Goal: Information Seeking & Learning: Learn about a topic

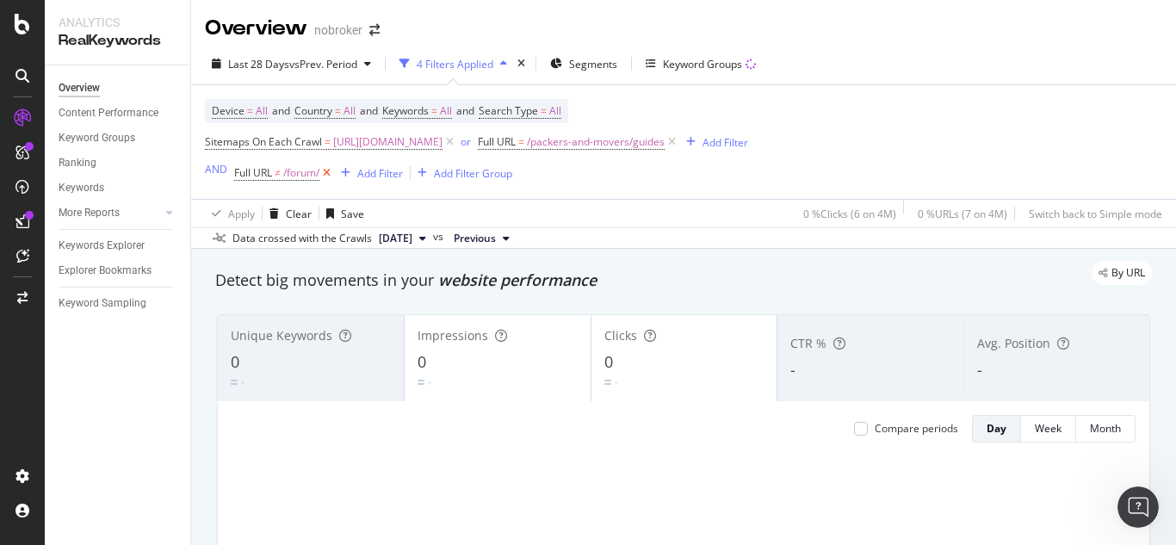
click at [332, 170] on icon at bounding box center [327, 172] width 15 height 17
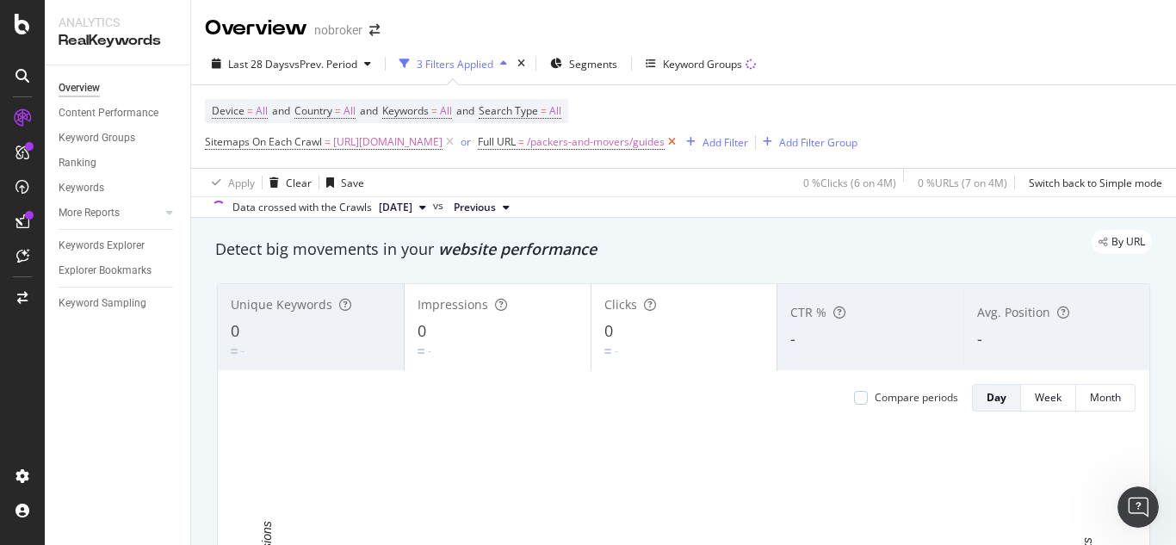
click at [679, 140] on icon at bounding box center [672, 141] width 15 height 17
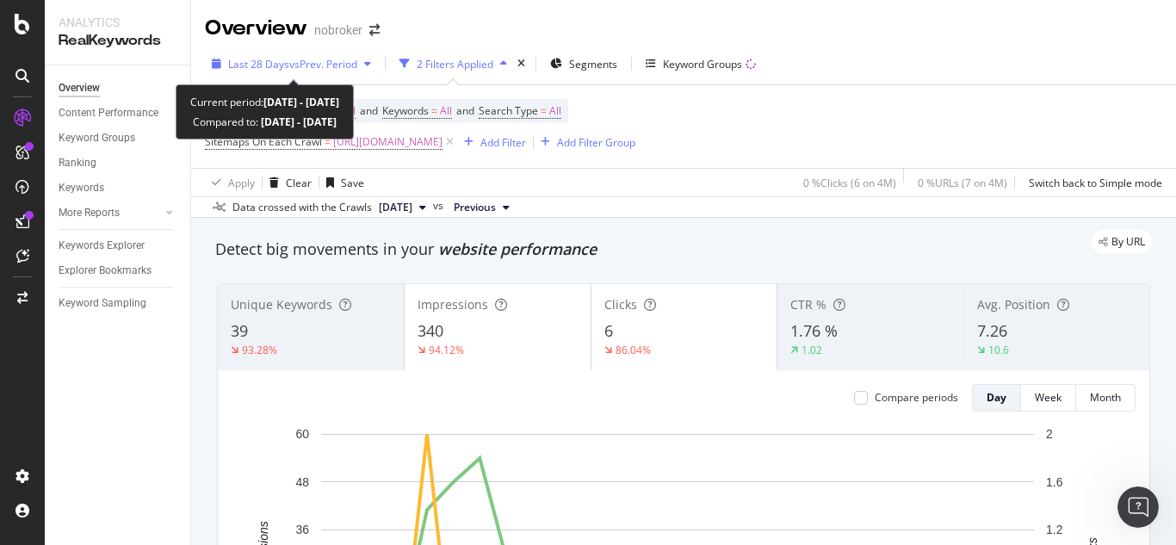
click at [264, 65] on span "Last 28 Days" at bounding box center [258, 64] width 61 height 15
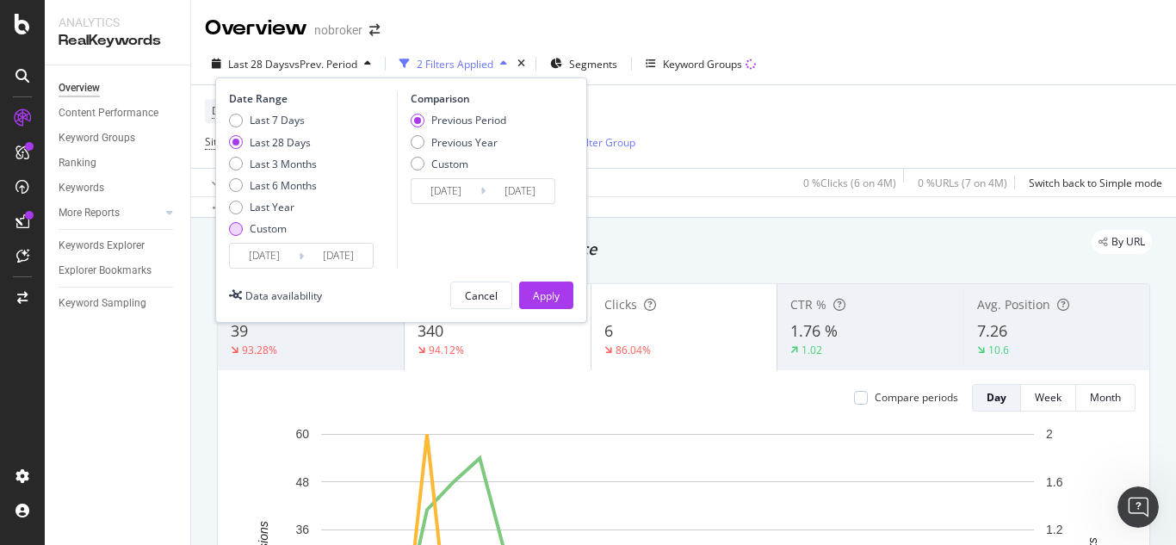
click at [234, 231] on div "Custom" at bounding box center [236, 229] width 14 height 14
click at [263, 253] on input "2025/09/13" at bounding box center [264, 256] width 69 height 24
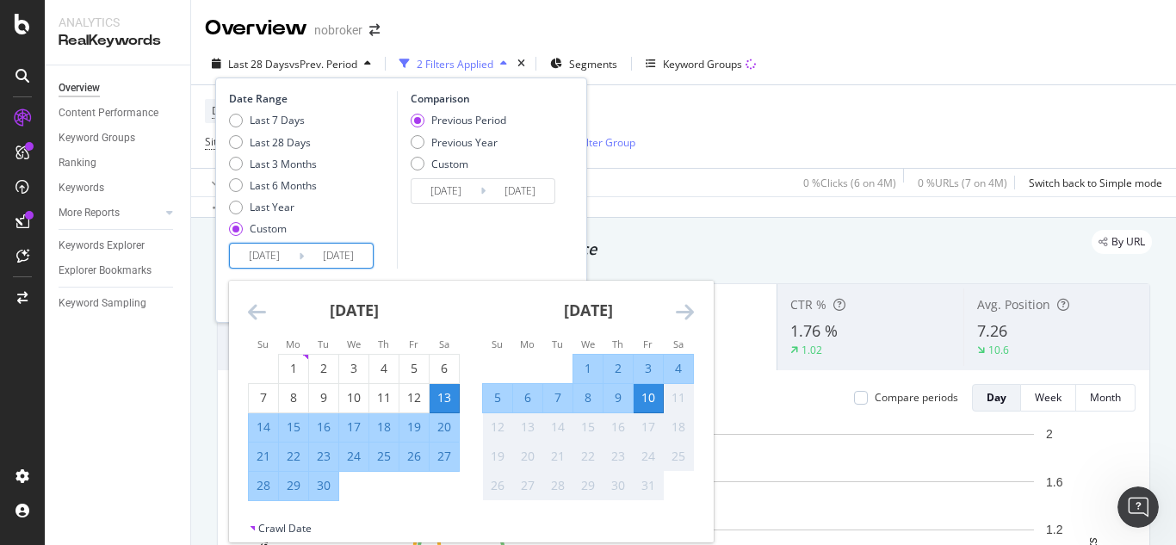
click at [251, 309] on icon "Move backward to switch to the previous month." at bounding box center [257, 311] width 18 height 21
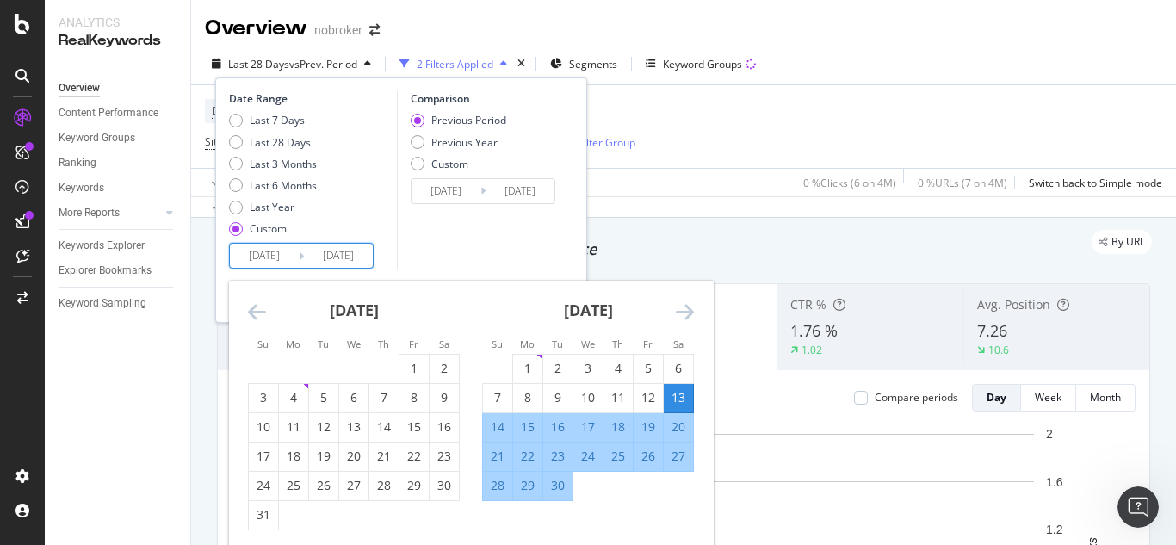
click at [251, 309] on icon "Move backward to switch to the previous month." at bounding box center [257, 311] width 18 height 21
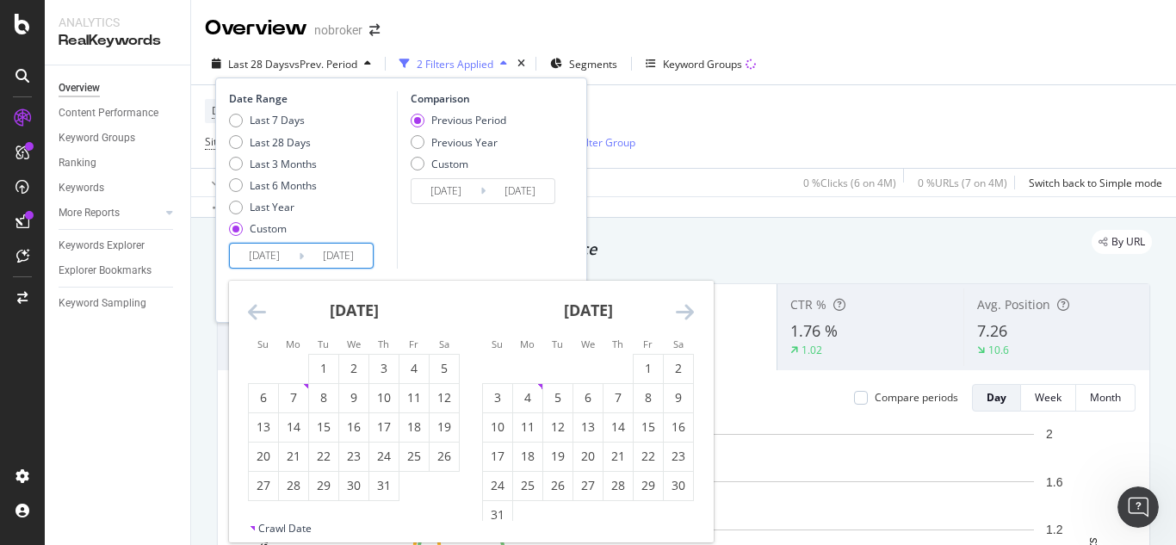
click at [251, 309] on icon "Move backward to switch to the previous month." at bounding box center [257, 311] width 18 height 21
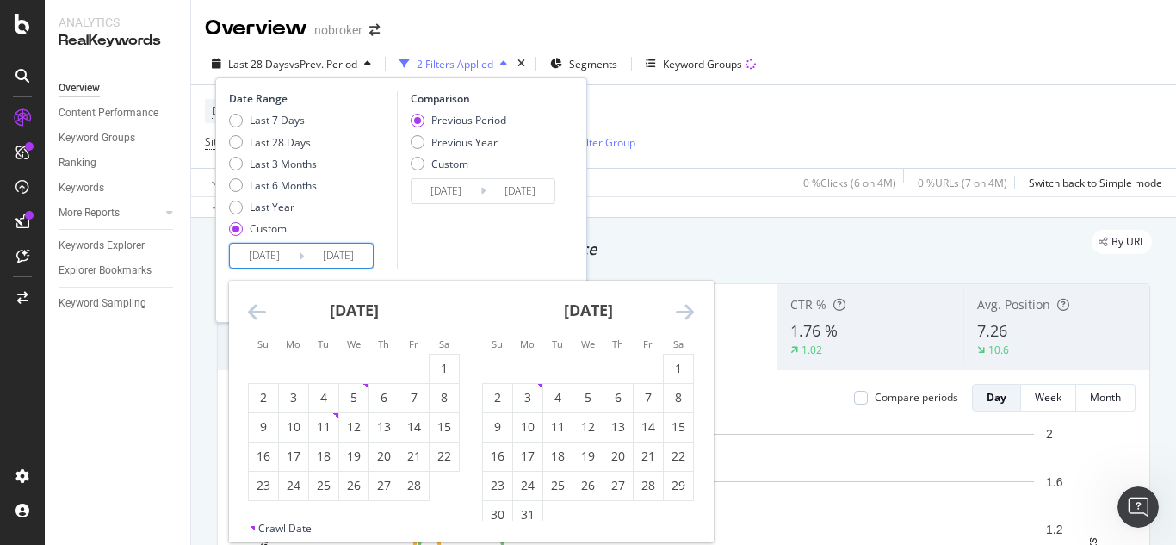
click at [251, 309] on icon "Move backward to switch to the previous month." at bounding box center [257, 311] width 18 height 21
click at [250, 307] on icon "Move backward to switch to the previous month." at bounding box center [257, 311] width 18 height 21
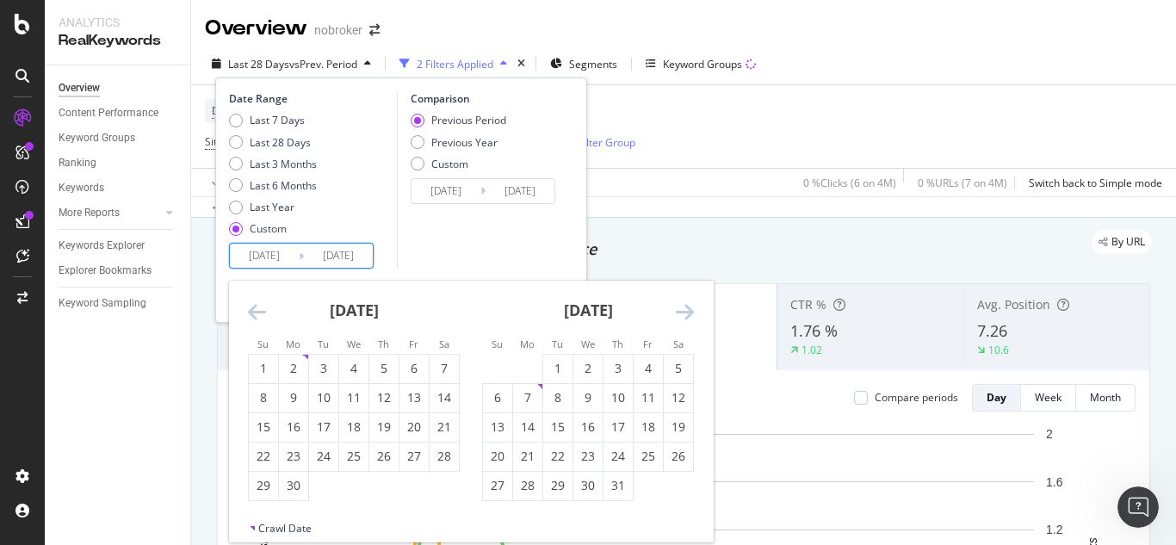
click at [250, 306] on icon "Move backward to switch to the previous month." at bounding box center [257, 311] width 18 height 21
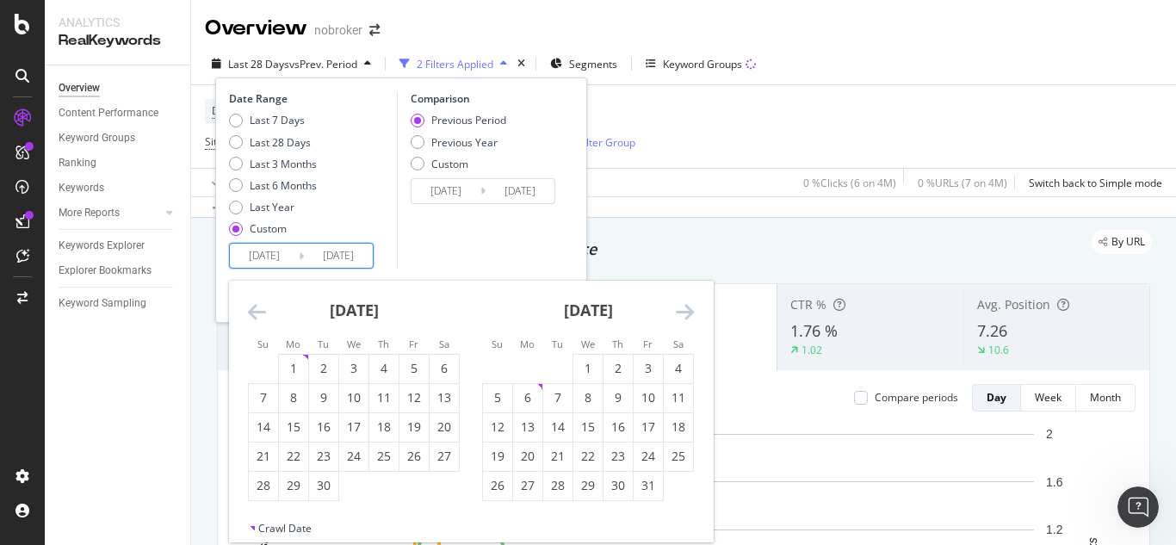
click at [250, 306] on icon "Move backward to switch to the previous month." at bounding box center [257, 311] width 18 height 21
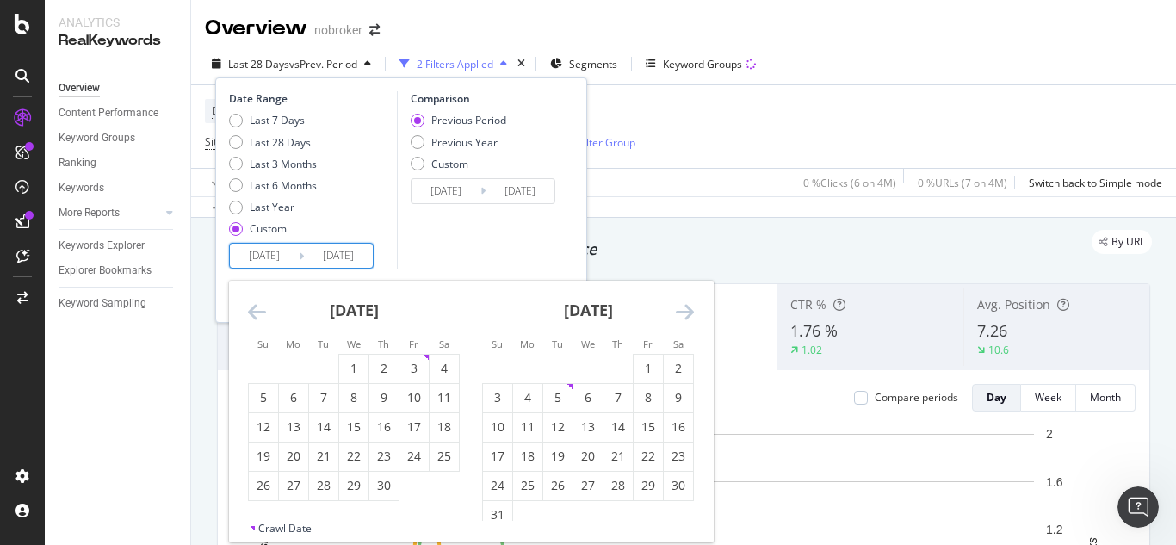
click at [250, 304] on icon "Move backward to switch to the previous month." at bounding box center [257, 311] width 18 height 21
click at [265, 361] on div "1" at bounding box center [263, 368] width 29 height 17
type input "2023/10/01"
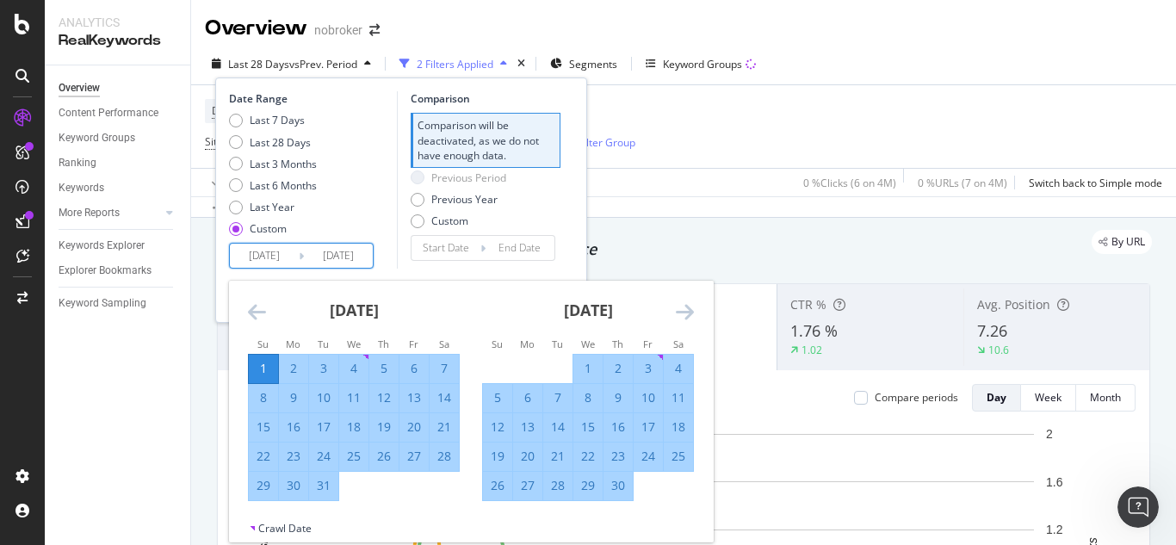
click at [395, 264] on div "Date Range Last 7 Days Last 28 Days Last 3 Months Last 6 Months Last Year Custo…" at bounding box center [401, 179] width 344 height 177
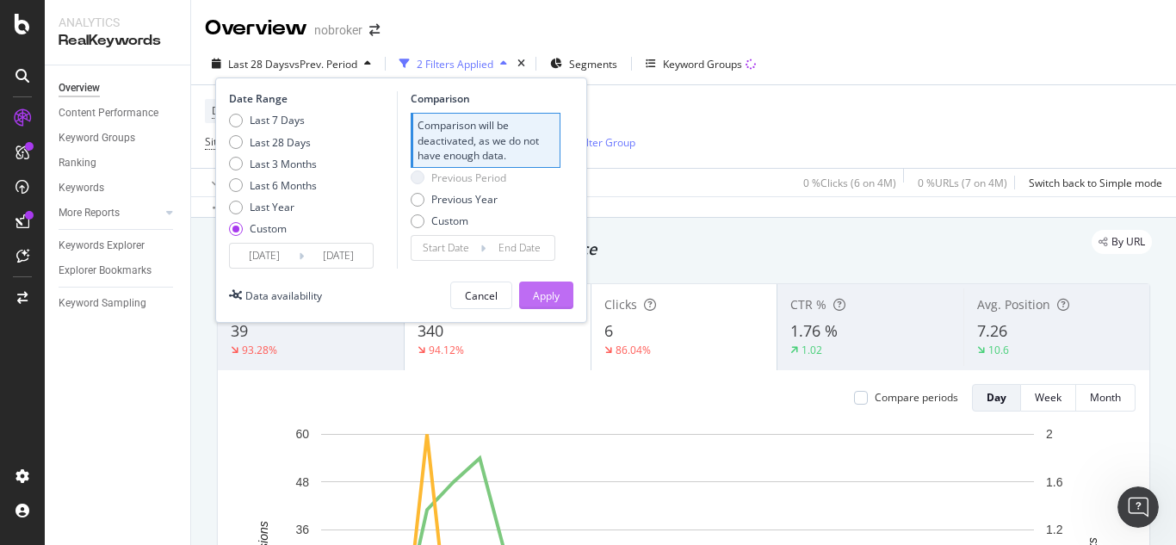
click at [556, 301] on div "Apply" at bounding box center [546, 296] width 27 height 15
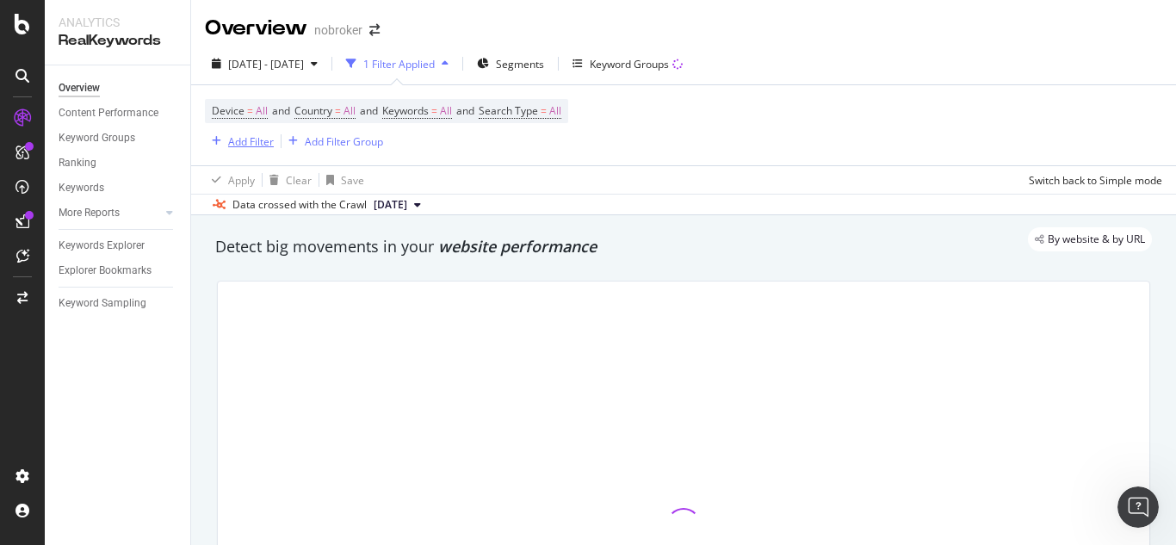
click at [254, 141] on div "Add Filter" at bounding box center [251, 141] width 46 height 15
click at [763, 112] on div "Device = All and Country = All and Keywords = All and Search Type = All Add Fil…" at bounding box center [684, 125] width 958 height 80
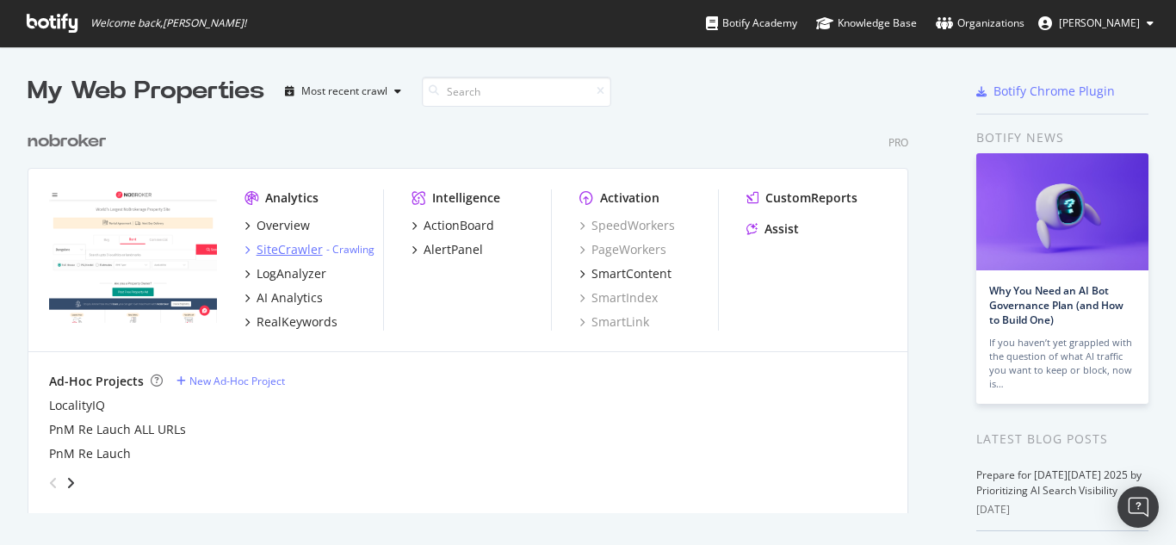
scroll to position [532, 1151]
click at [284, 320] on div "RealKeywords" at bounding box center [297, 321] width 81 height 17
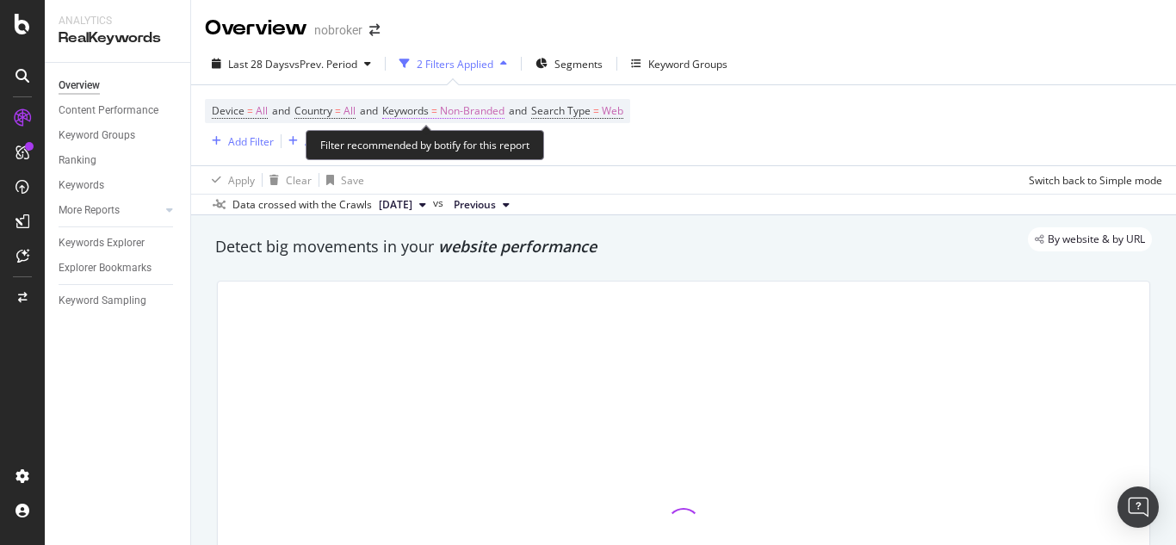
click at [466, 112] on span "Non-Branded" at bounding box center [472, 111] width 65 height 24
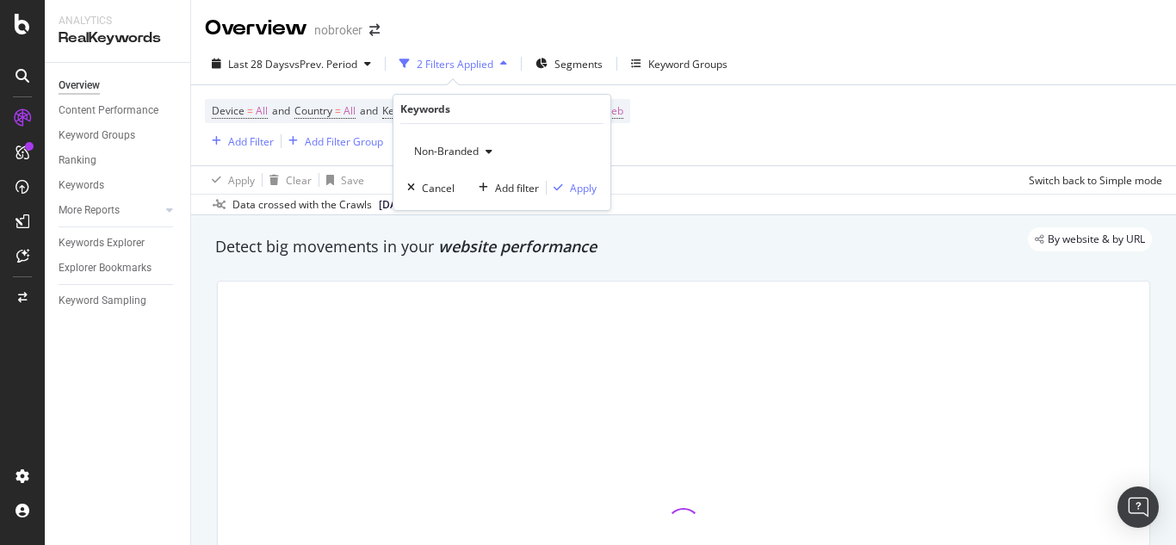
click at [447, 150] on span "Non-Branded" at bounding box center [442, 151] width 71 height 15
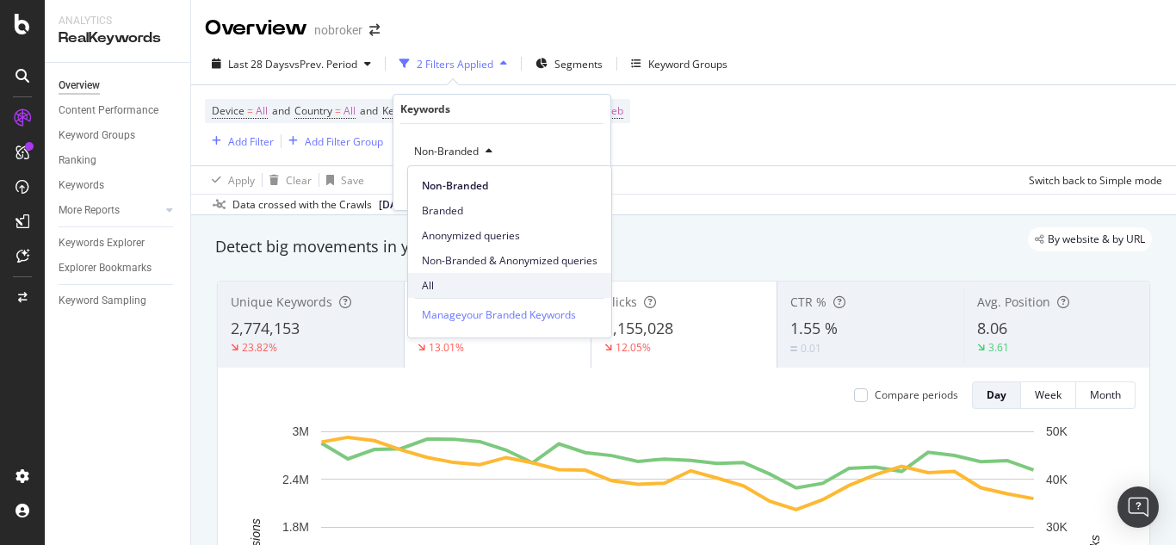
click at [448, 284] on span "All" at bounding box center [510, 286] width 176 height 16
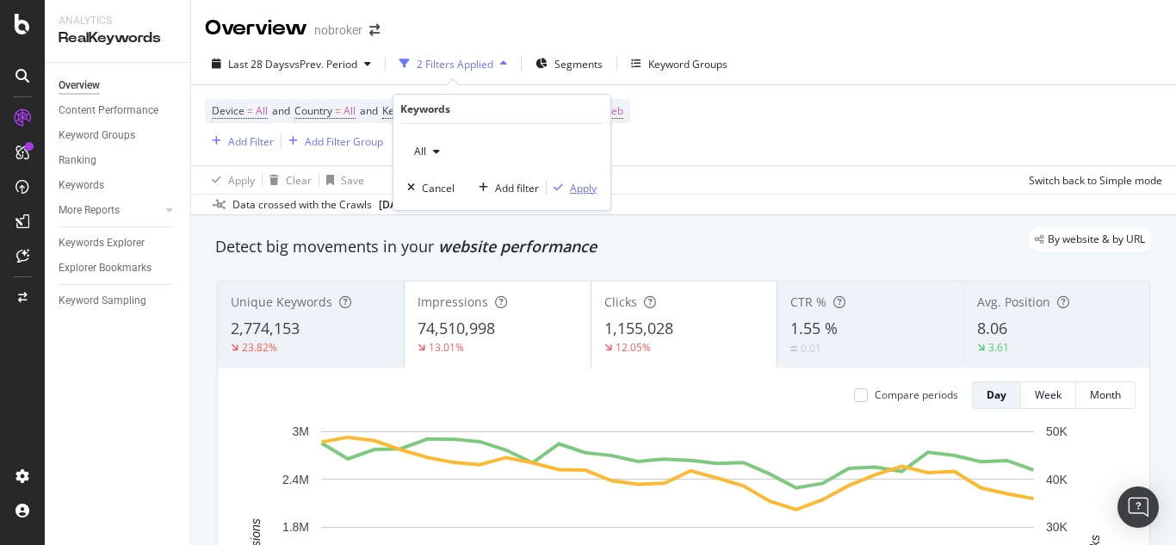
click at [579, 192] on div "Apply" at bounding box center [583, 188] width 27 height 15
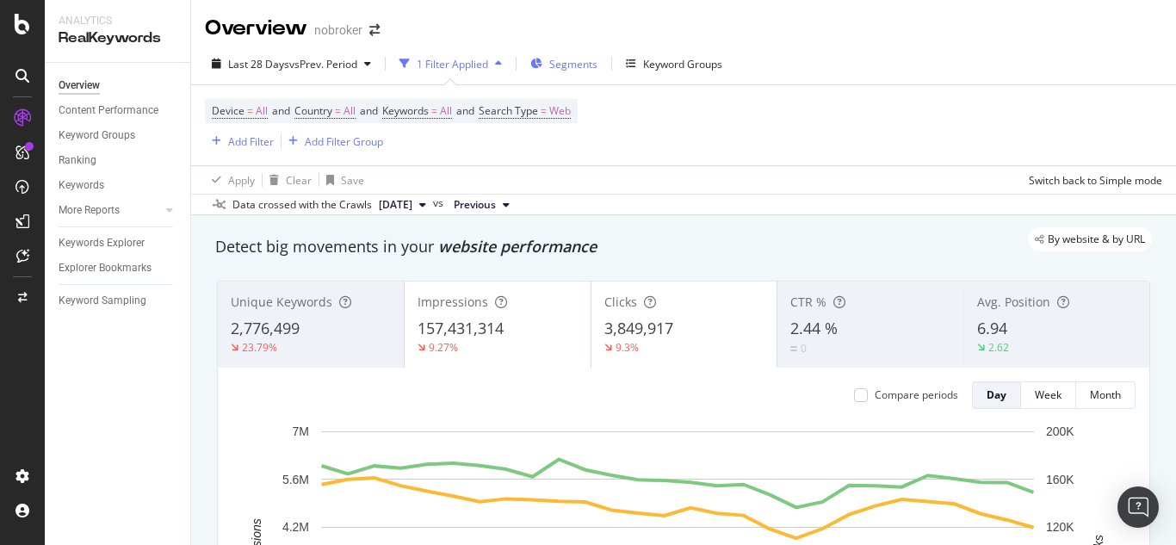
click at [563, 60] on span "Segments" at bounding box center [573, 64] width 48 height 15
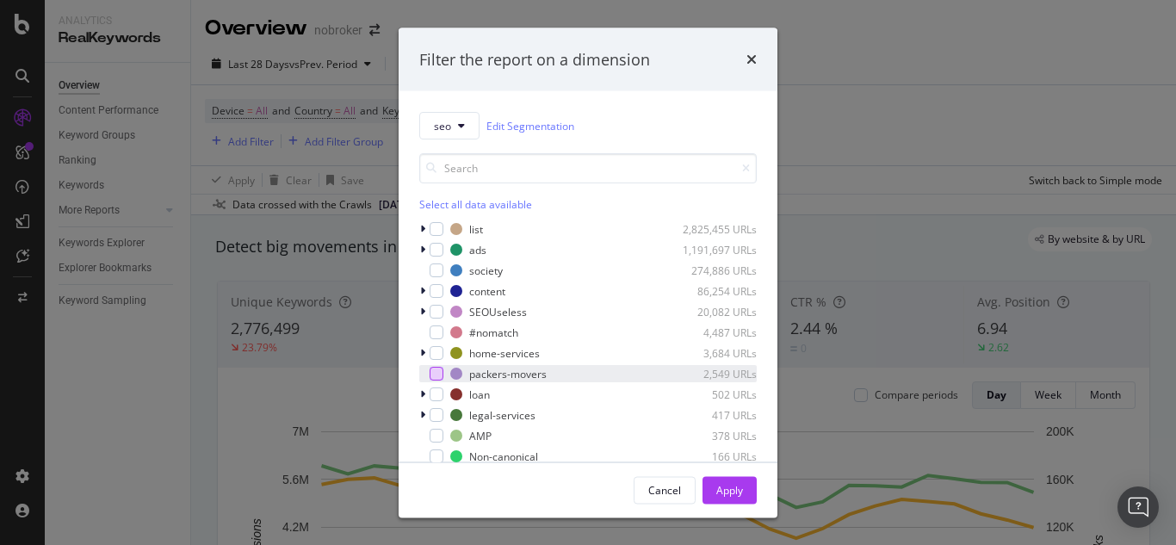
click at [435, 375] on div "modal" at bounding box center [437, 374] width 14 height 14
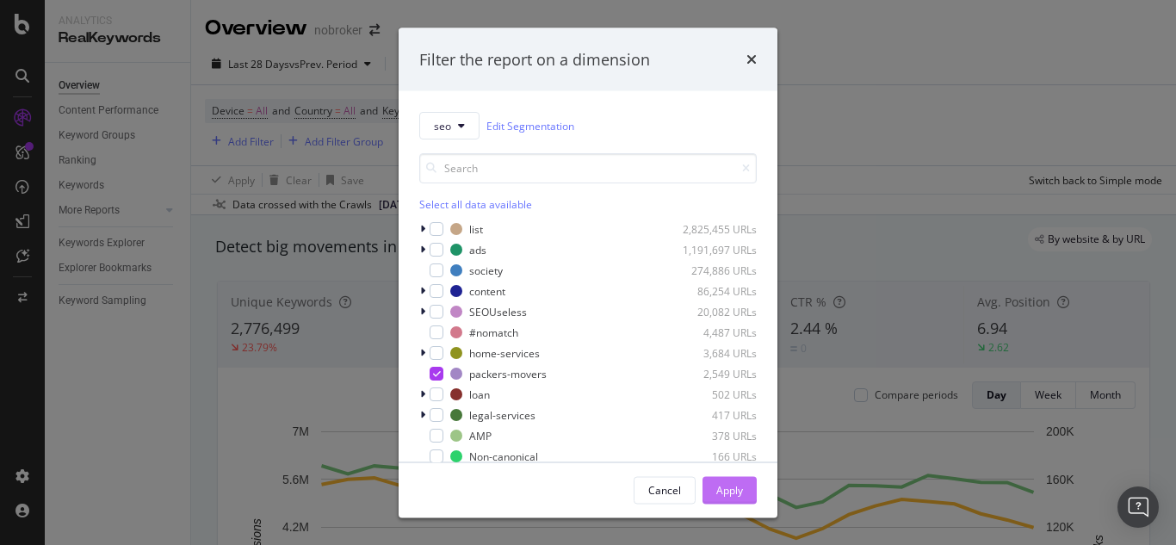
click at [718, 490] on div "Apply" at bounding box center [730, 489] width 27 height 15
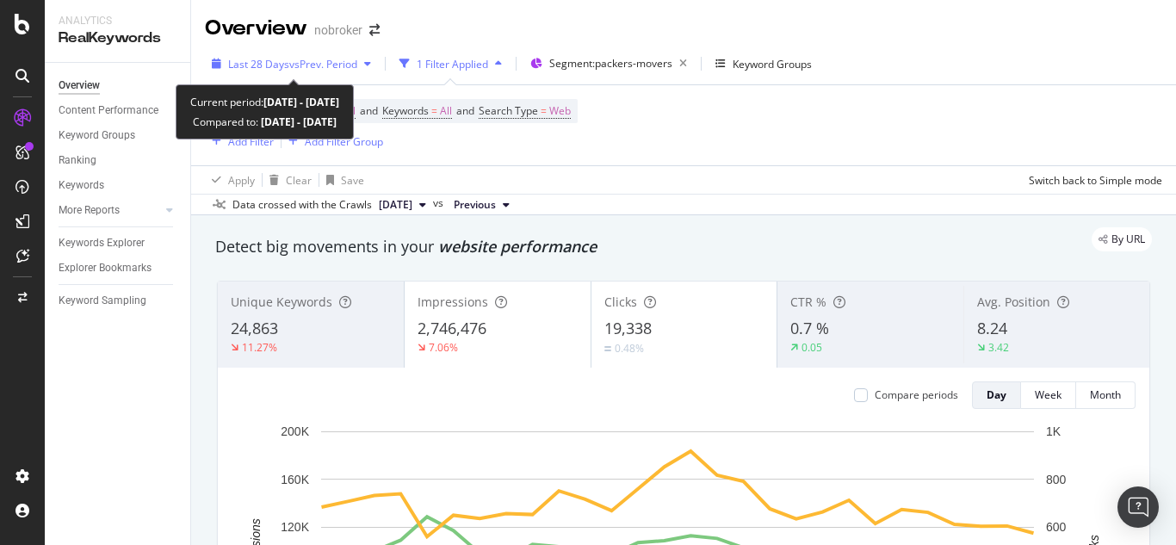
click at [301, 60] on span "vs Prev. Period" at bounding box center [323, 64] width 68 height 15
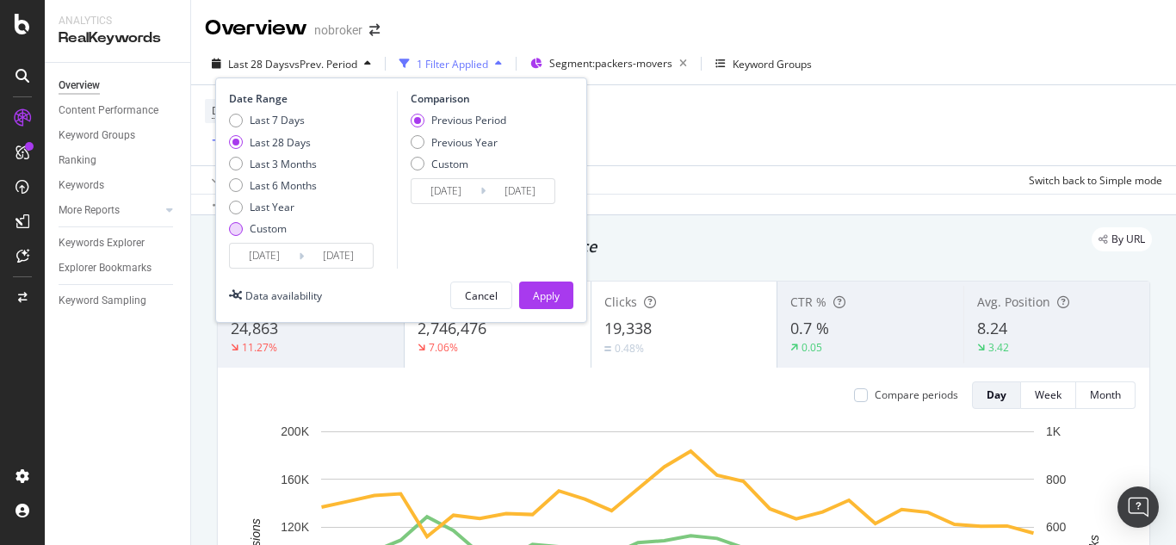
click at [235, 231] on div "Custom" at bounding box center [236, 229] width 14 height 14
click at [257, 256] on input "2025/09/13" at bounding box center [264, 256] width 69 height 24
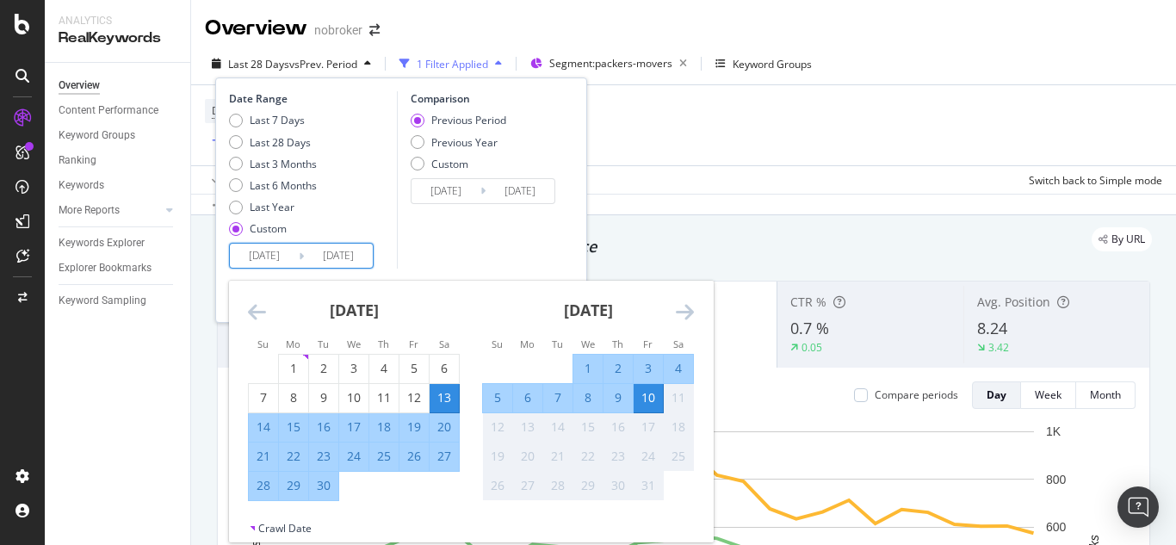
click at [254, 306] on icon "Move backward to switch to the previous month." at bounding box center [257, 311] width 18 height 21
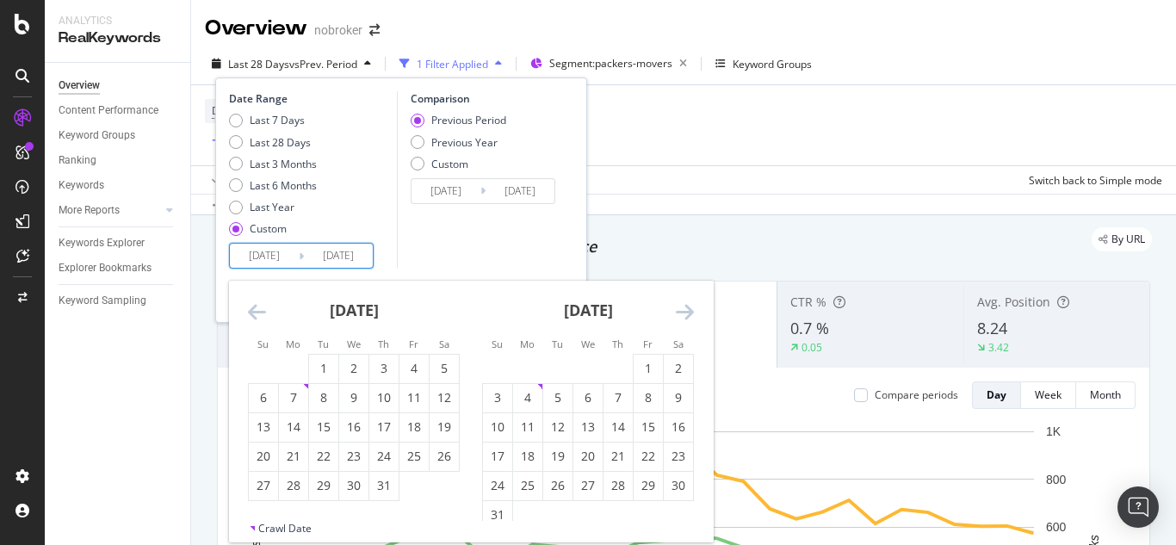
click at [254, 306] on icon "Move backward to switch to the previous month." at bounding box center [257, 311] width 18 height 21
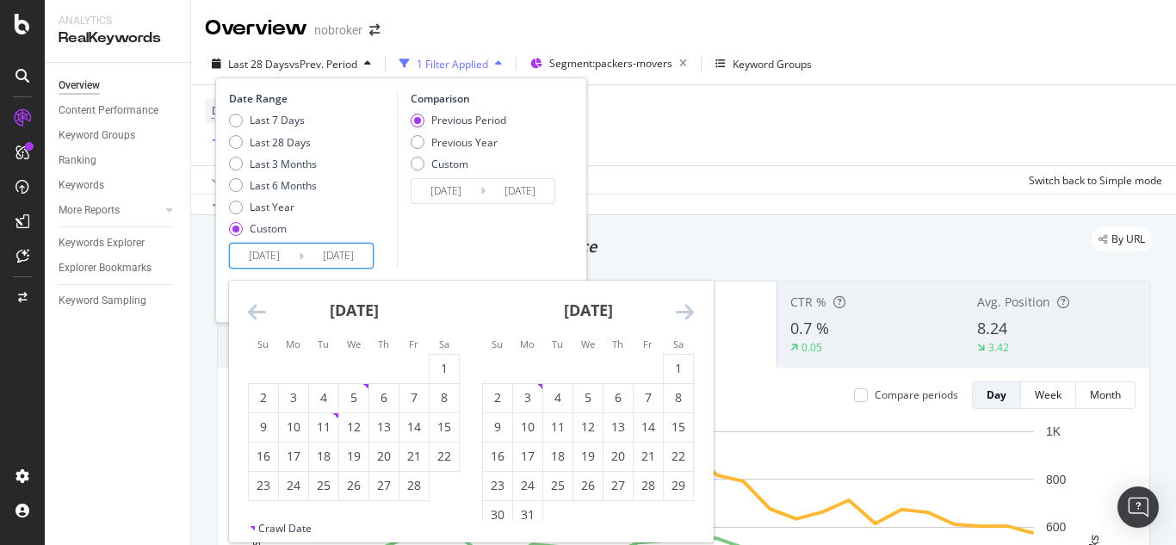
click at [254, 306] on icon "Move backward to switch to the previous month." at bounding box center [257, 311] width 18 height 21
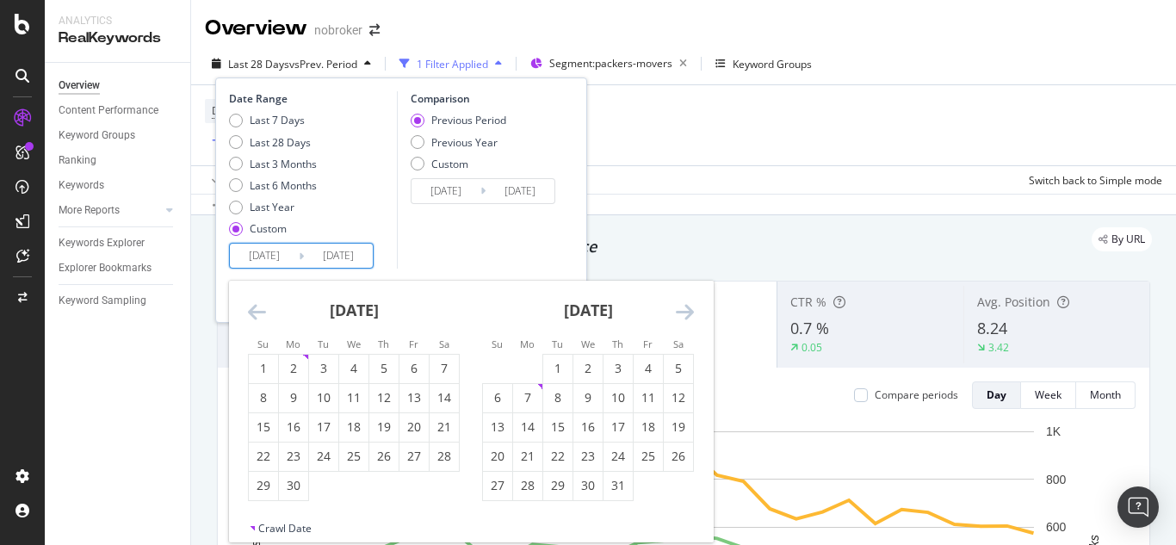
click at [254, 306] on icon "Move backward to switch to the previous month." at bounding box center [257, 311] width 18 height 21
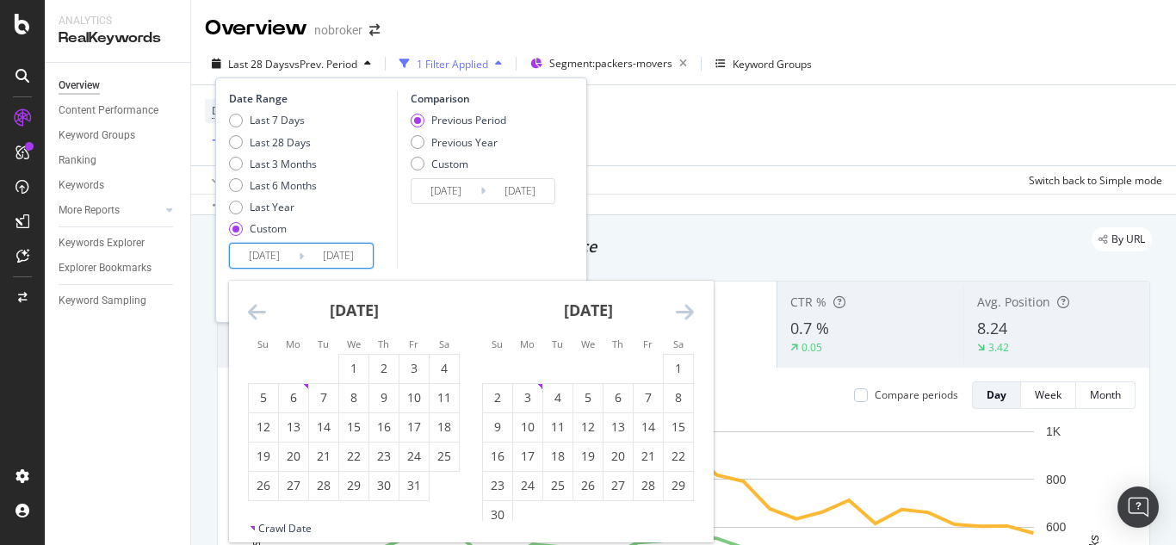
click at [254, 306] on icon "Move backward to switch to the previous month." at bounding box center [257, 311] width 18 height 21
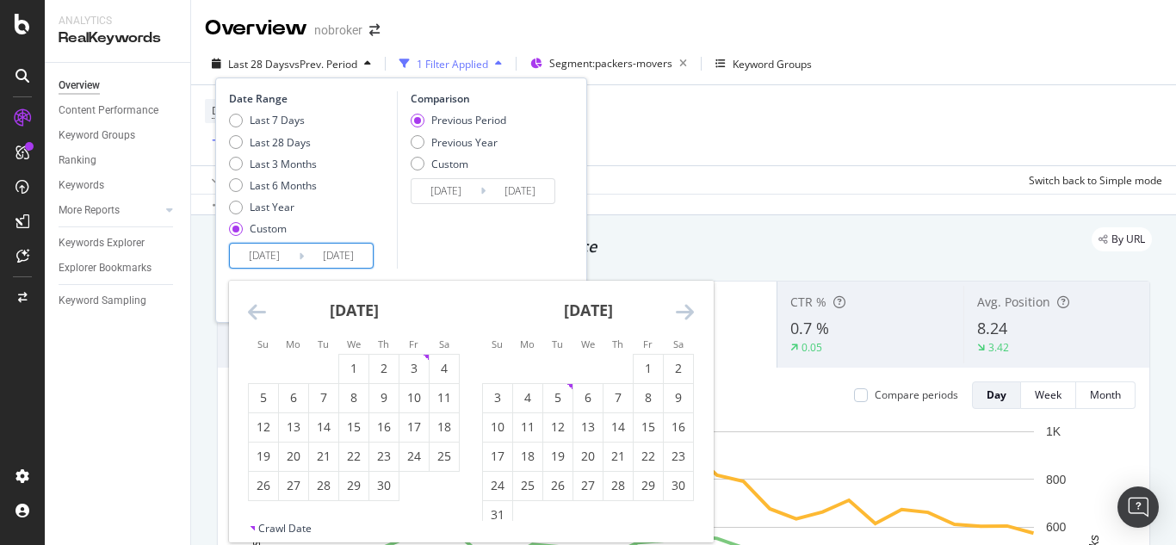
click at [254, 306] on icon "Move backward to switch to the previous month." at bounding box center [257, 311] width 18 height 21
click at [267, 362] on div "1" at bounding box center [263, 368] width 29 height 17
type input "2023/10/01"
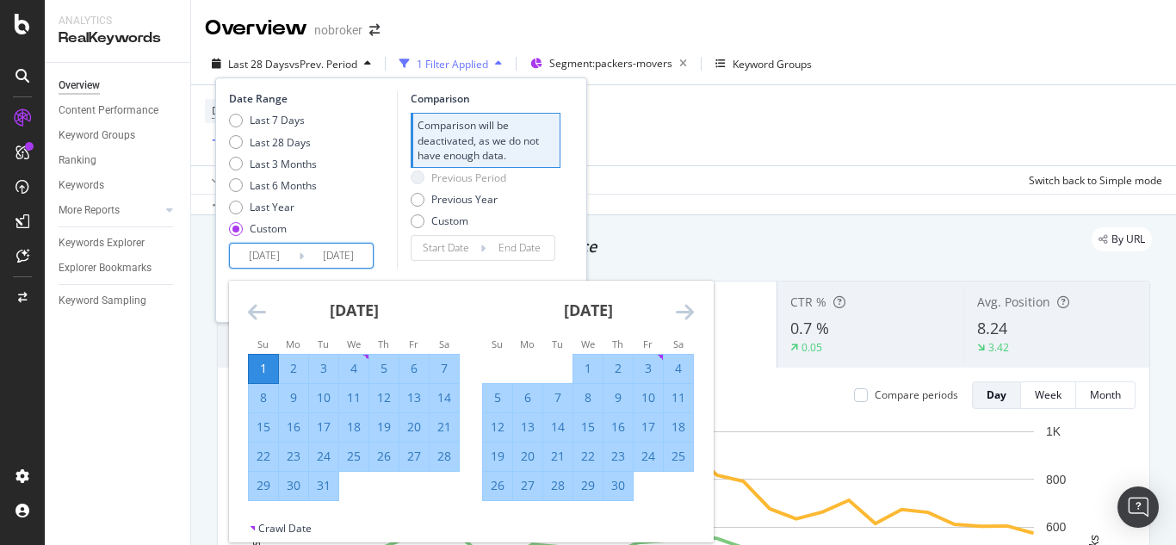
click at [402, 258] on div "Comparison Comparison will be deactivated, as we do not have enough data. Previ…" at bounding box center [479, 179] width 164 height 177
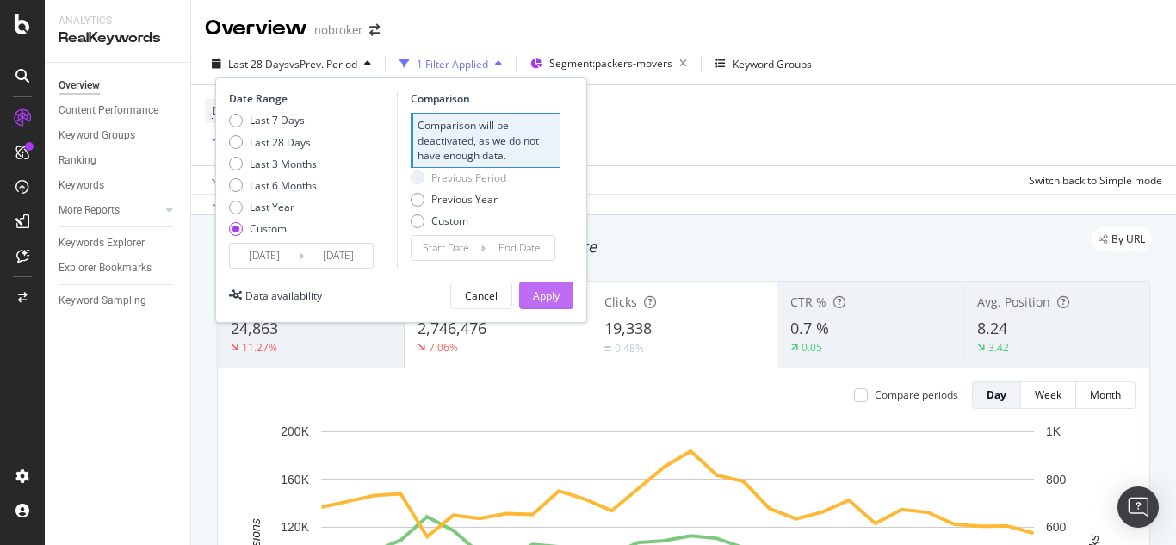
click at [560, 301] on button "Apply" at bounding box center [546, 296] width 54 height 28
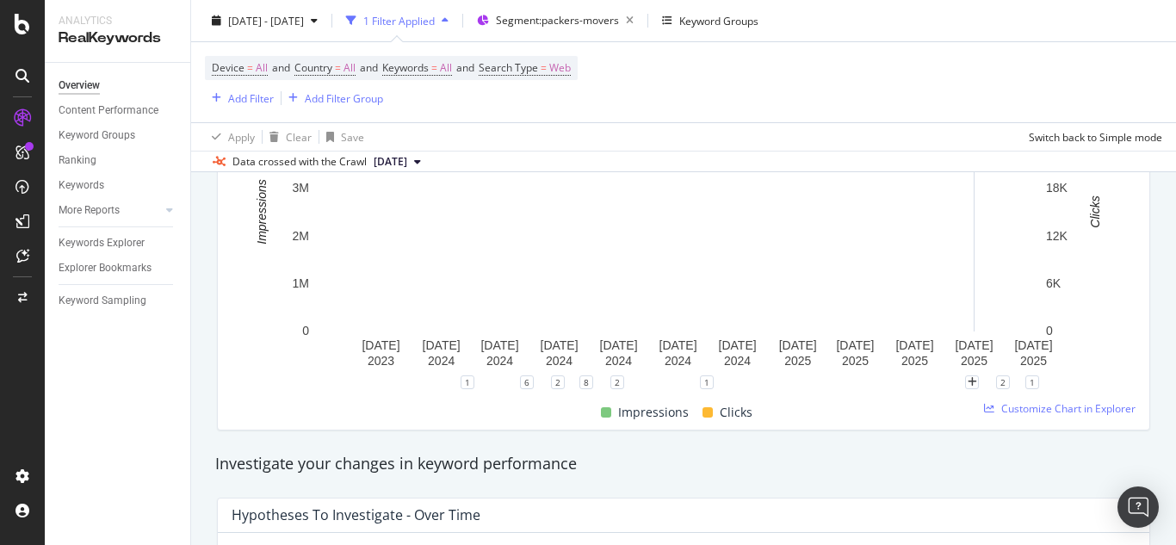
scroll to position [344, 0]
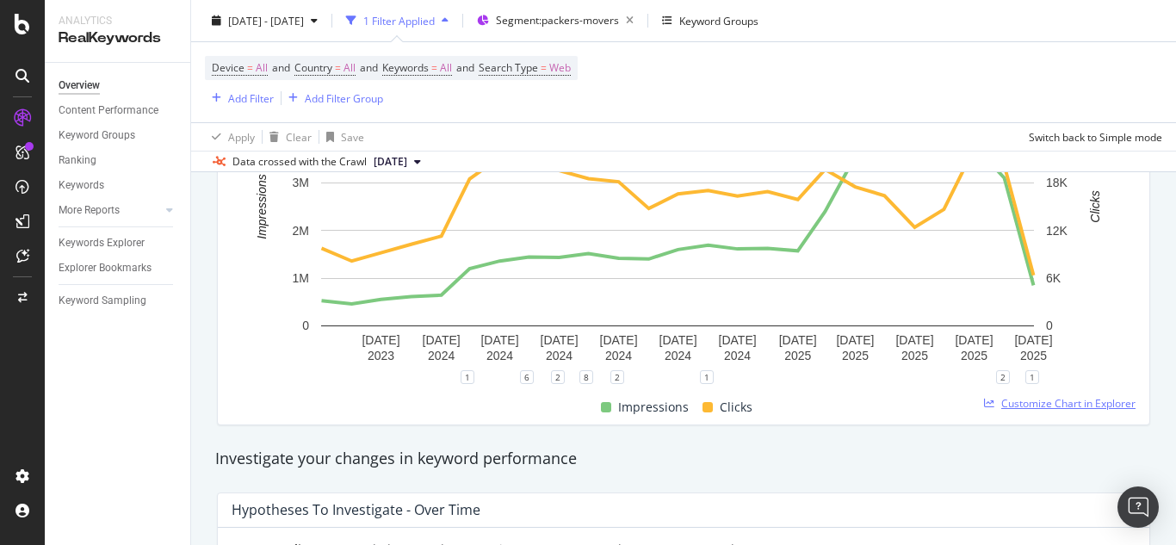
click at [1011, 402] on span "Customize Chart in Explorer" at bounding box center [1069, 403] width 134 height 15
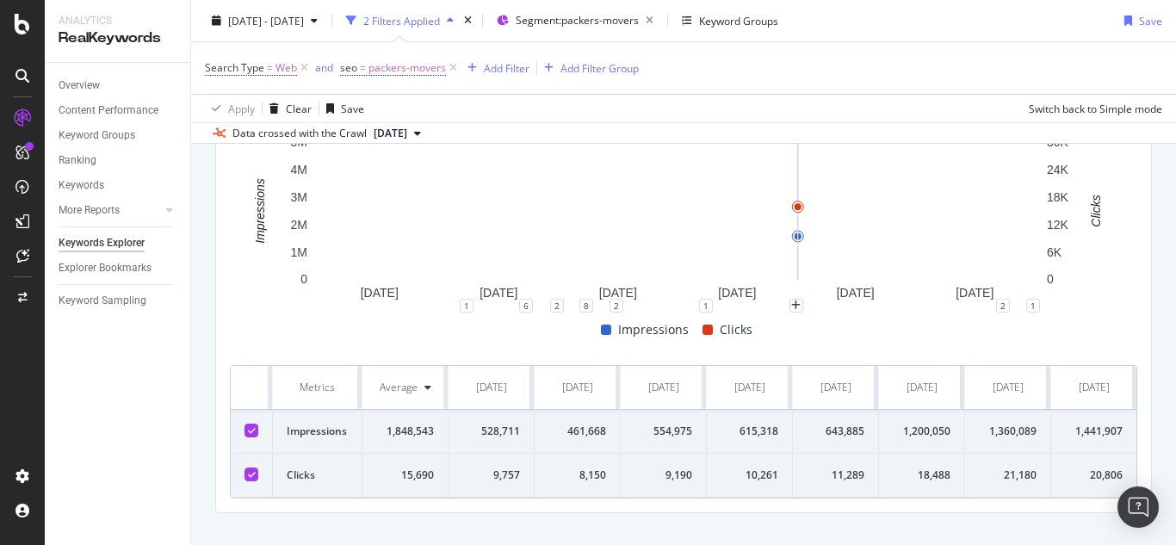
scroll to position [617, 0]
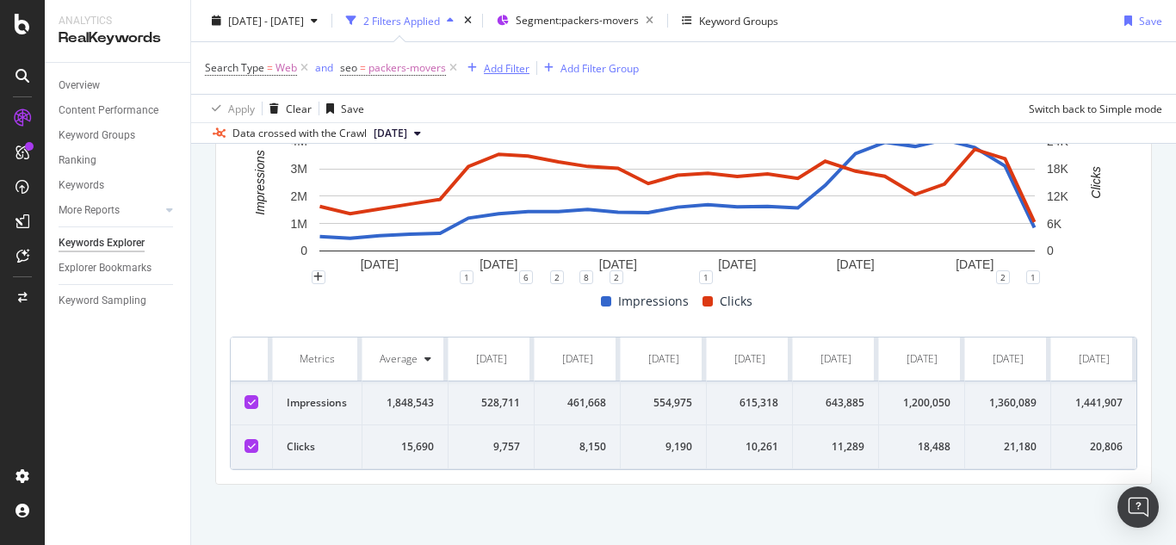
click at [504, 65] on div "Add Filter" at bounding box center [507, 67] width 46 height 15
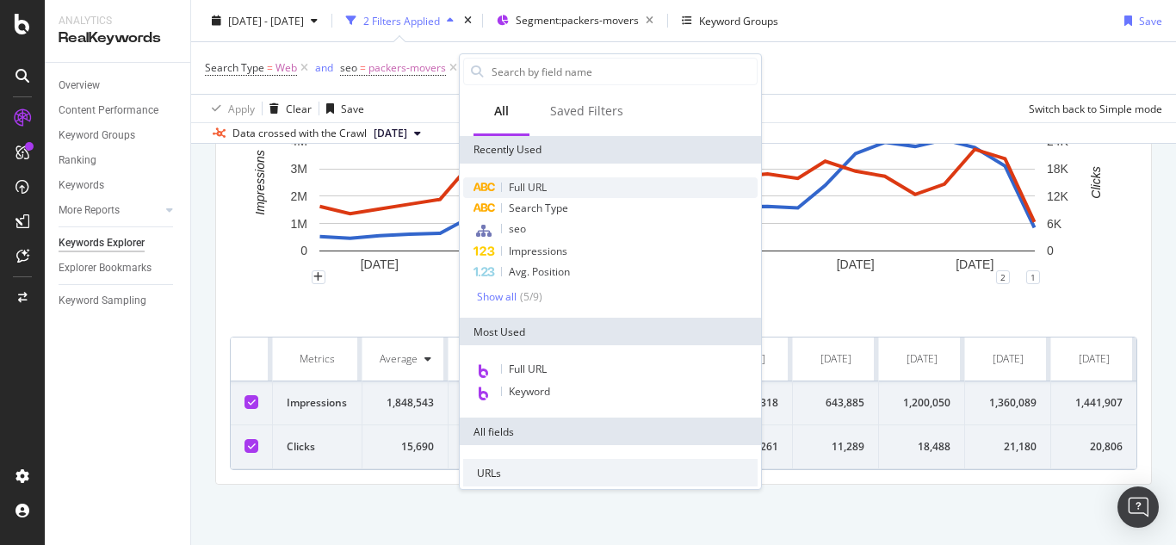
click at [533, 184] on span "Full URL" at bounding box center [528, 187] width 38 height 15
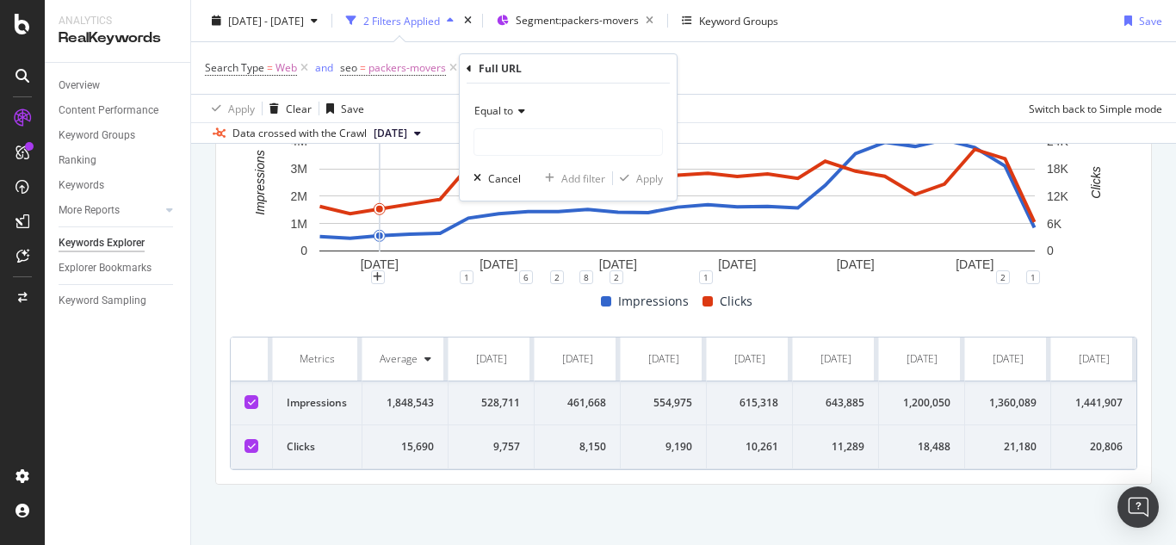
click at [492, 109] on span "Equal to" at bounding box center [494, 110] width 39 height 15
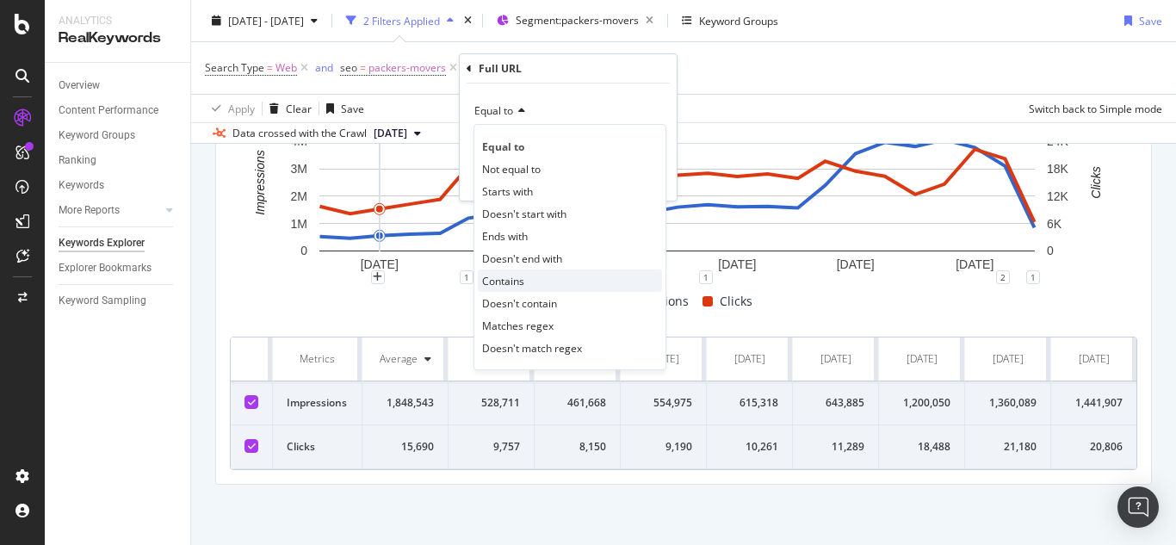
click at [508, 282] on span "Contains" at bounding box center [503, 281] width 42 height 15
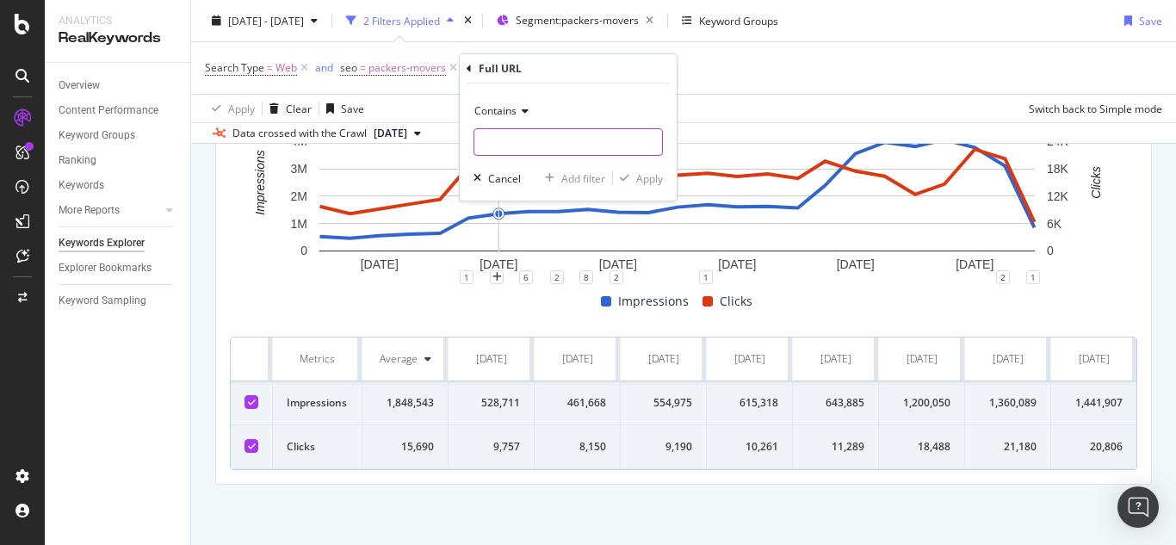
click at [499, 133] on input "text" at bounding box center [569, 142] width 188 height 28
type input "guides"
click at [643, 173] on div "Apply" at bounding box center [649, 178] width 27 height 15
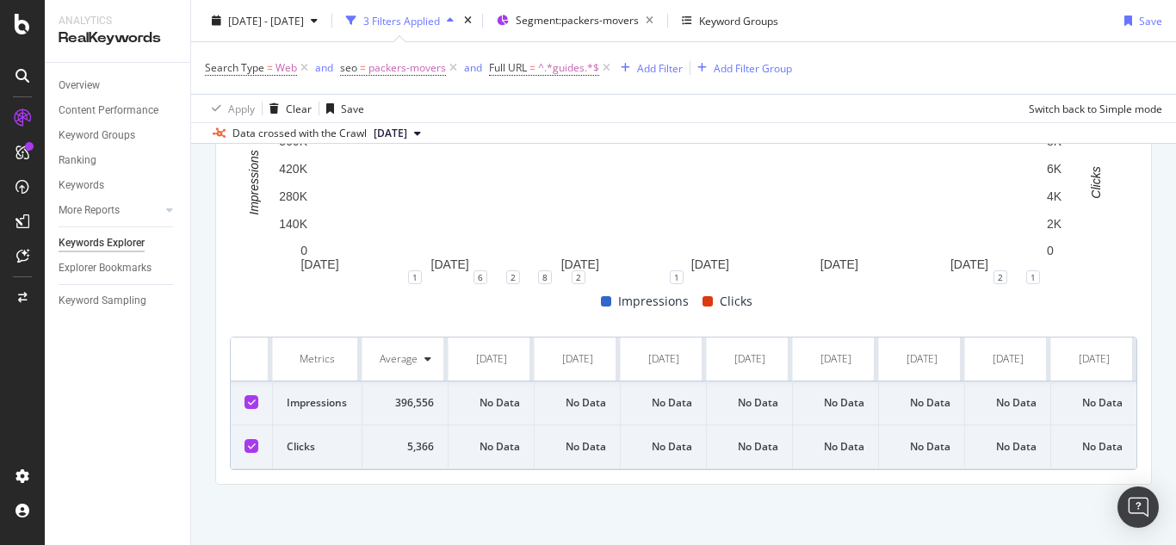
scroll to position [617, 0]
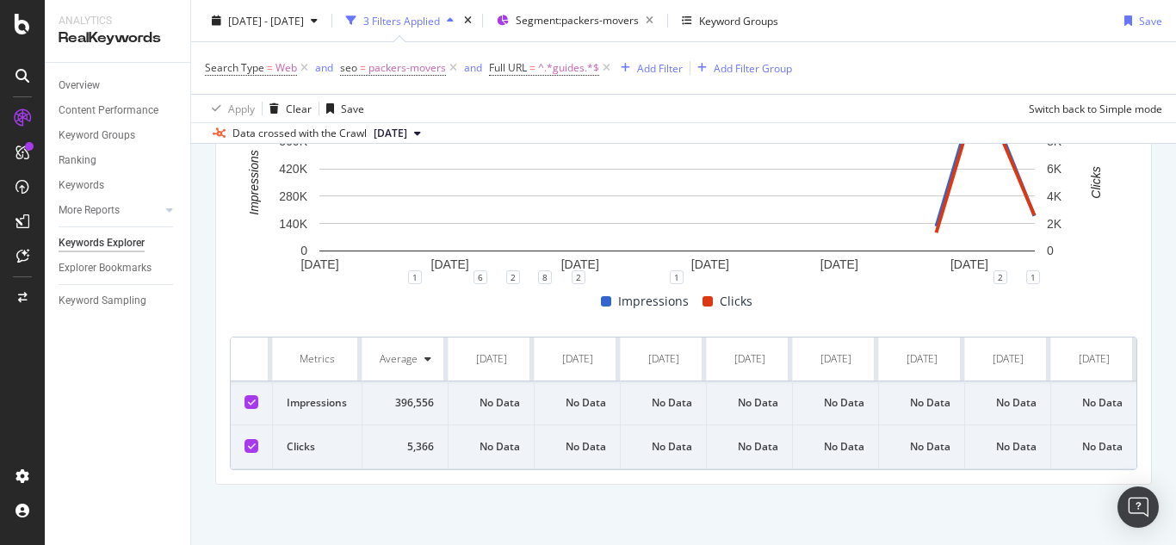
click at [508, 471] on div "Compare periods Month Add to Custom Report 1 Dec. 2023 1 Apr. 2024 1 Aug. 2024 …" at bounding box center [683, 267] width 935 height 434
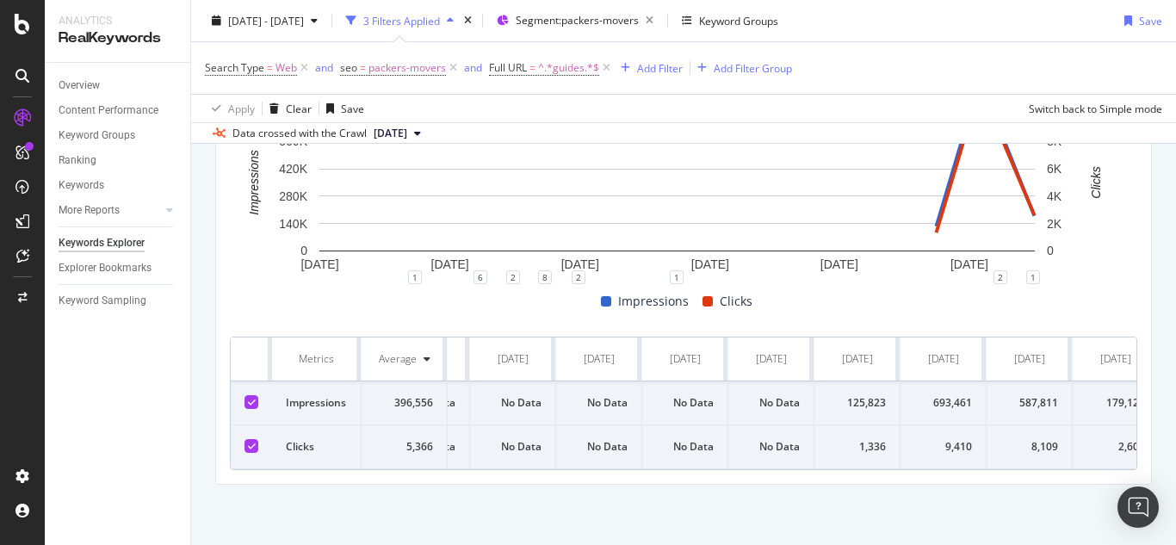
scroll to position [0, 1478]
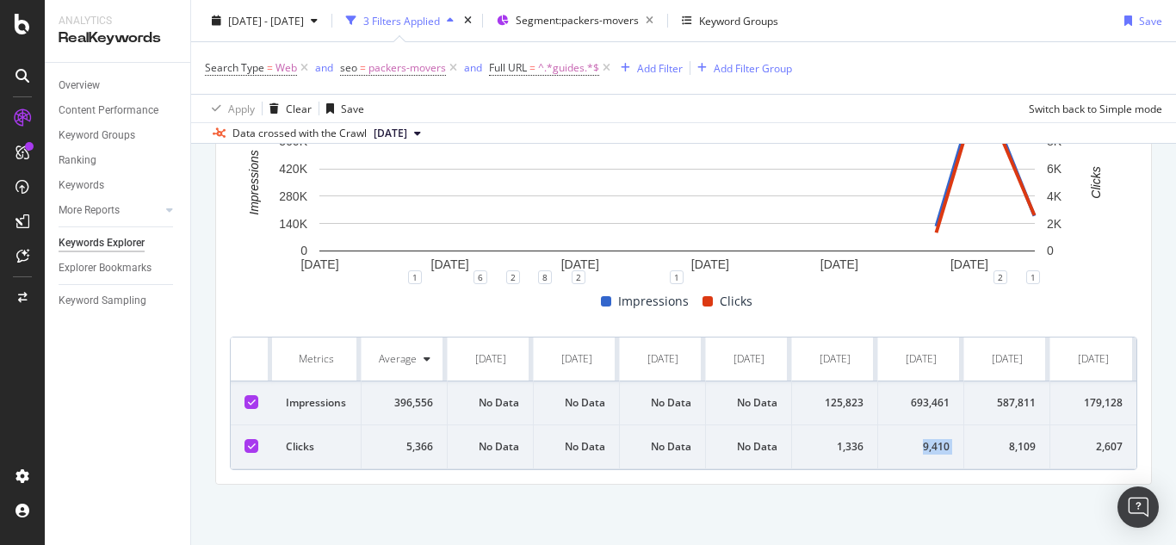
drag, startPoint x: 910, startPoint y: 432, endPoint x: 953, endPoint y: 435, distance: 43.1
drag, startPoint x: 821, startPoint y: 432, endPoint x: 1115, endPoint y: 443, distance: 294.7
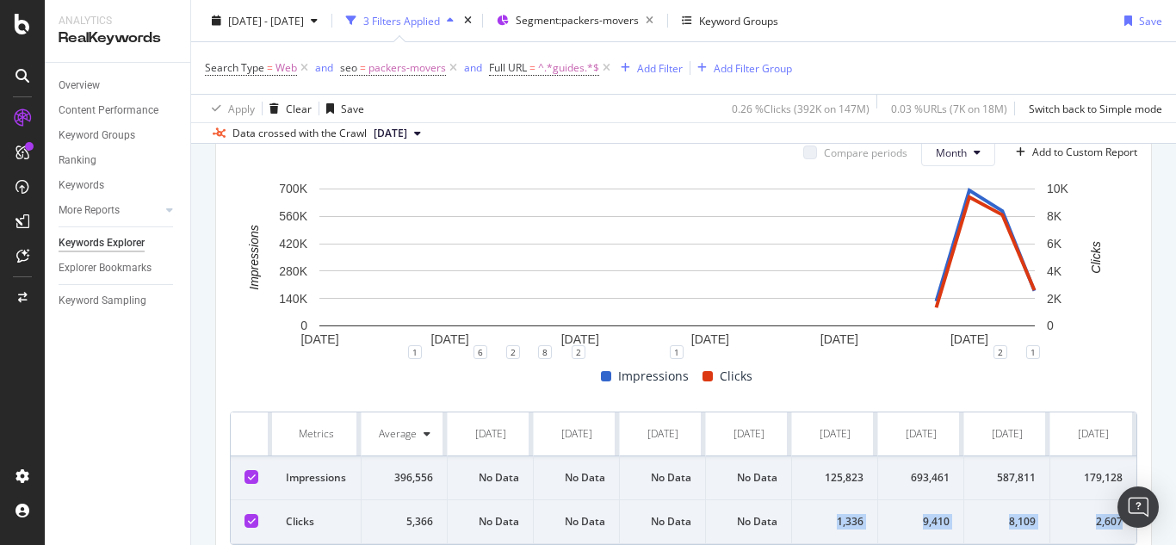
scroll to position [445, 0]
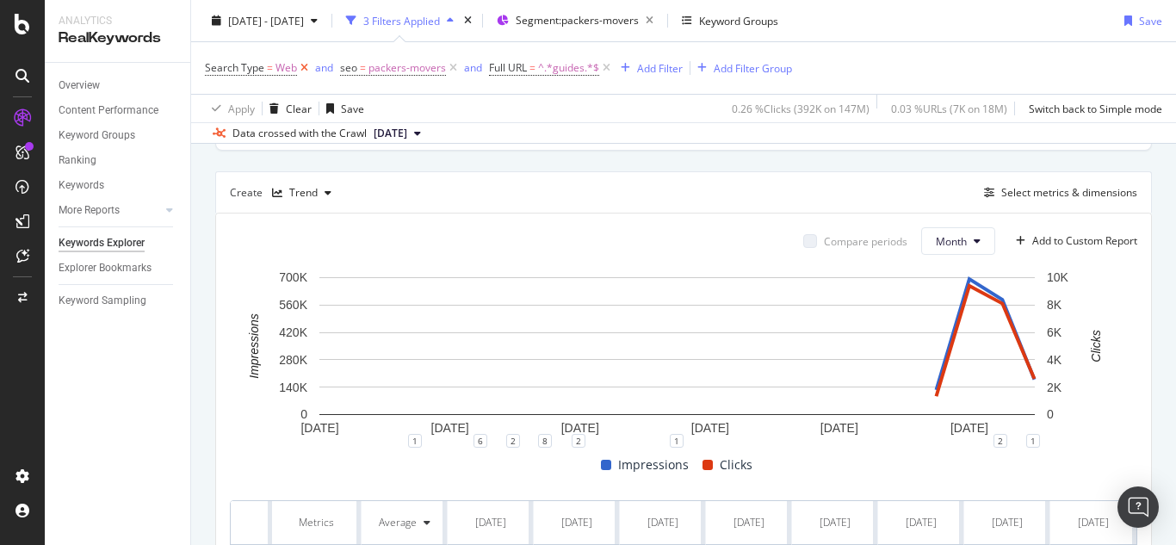
click at [301, 69] on icon at bounding box center [304, 67] width 15 height 17
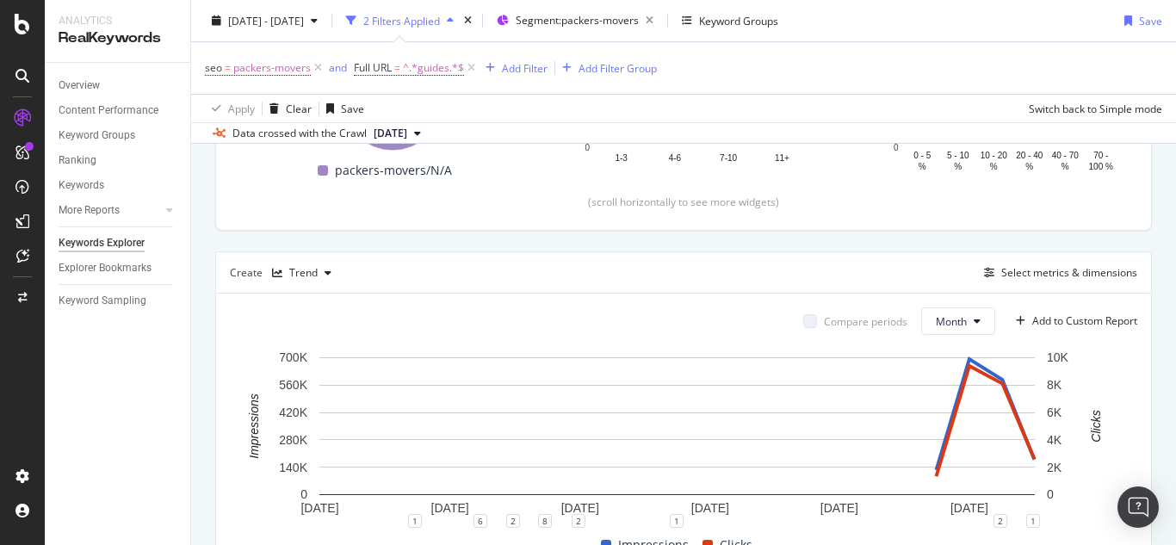
scroll to position [359, 0]
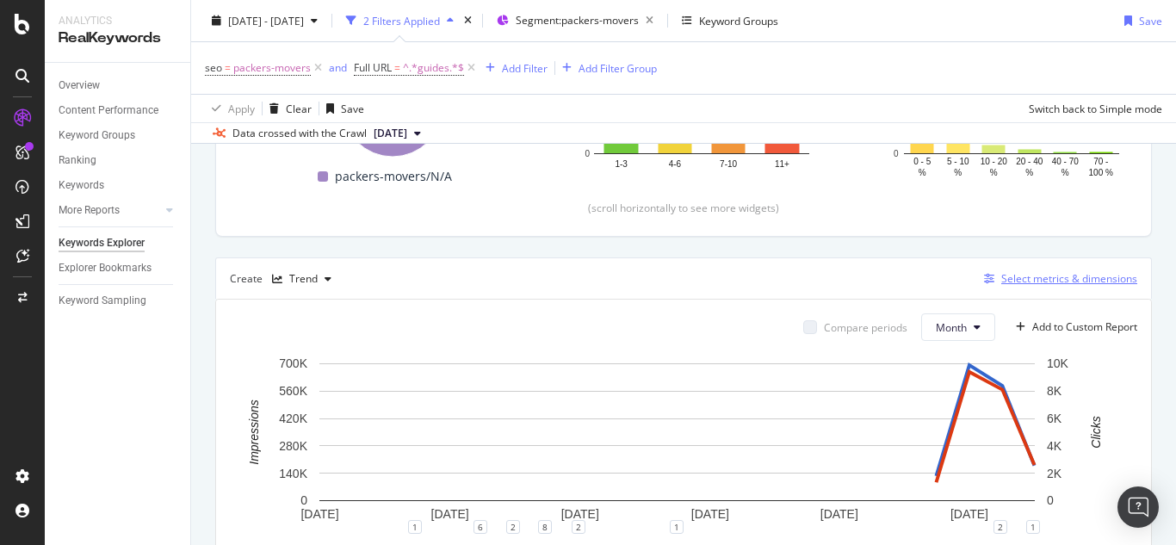
click at [1017, 277] on div "Select metrics & dimensions" at bounding box center [1070, 278] width 136 height 15
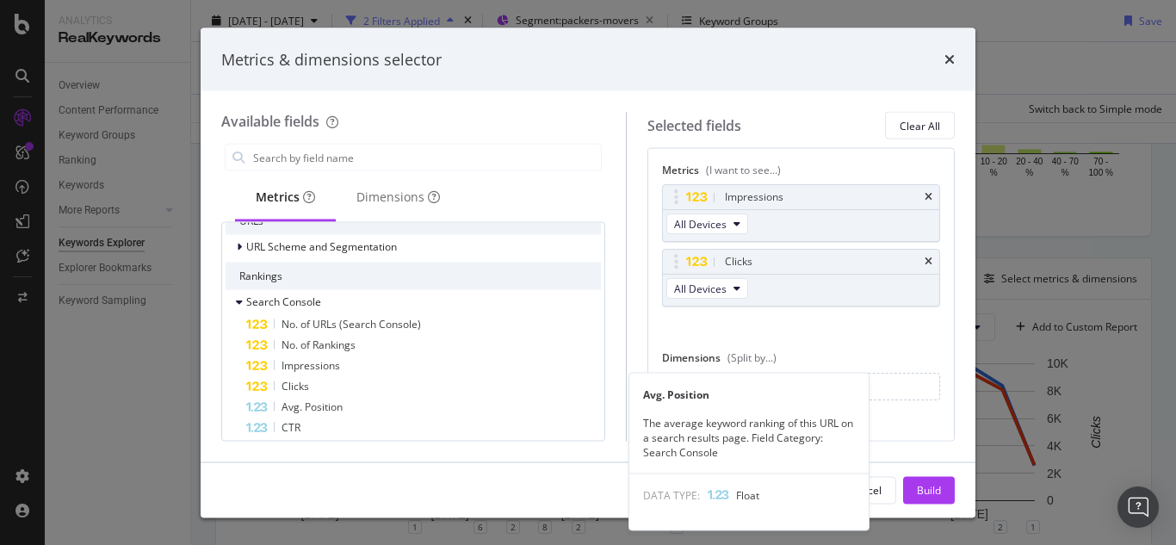
scroll to position [86, 0]
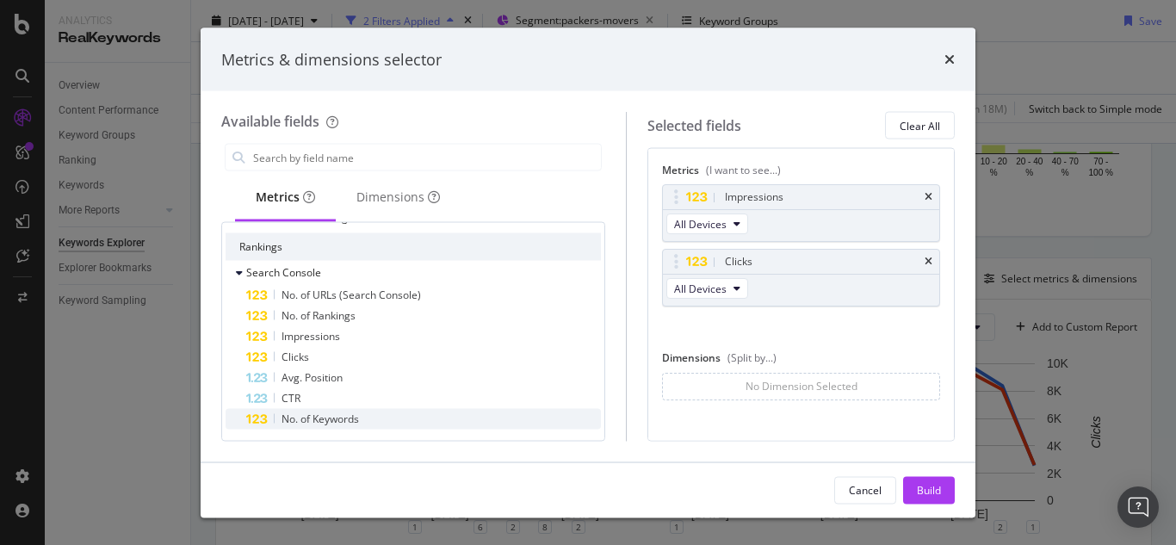
click at [334, 423] on span "No. of Keywords" at bounding box center [321, 419] width 78 height 15
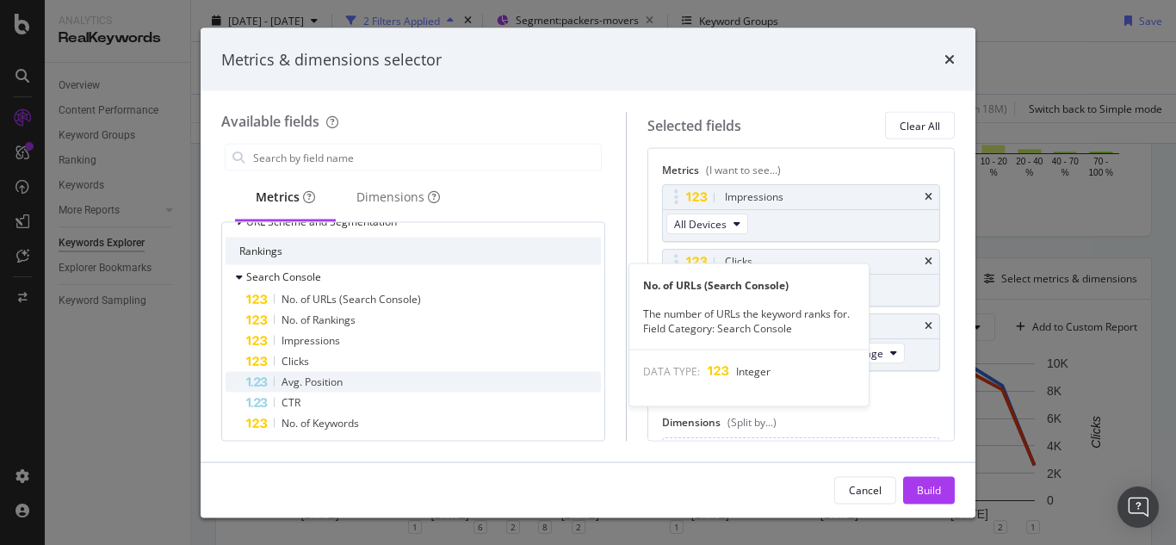
scroll to position [172, 0]
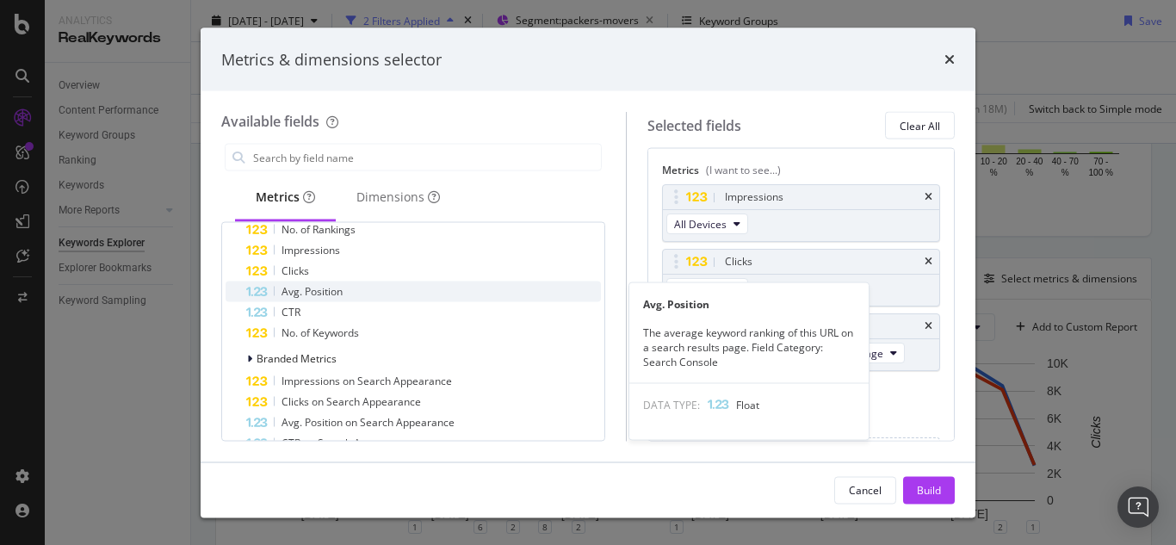
click at [322, 292] on span "Avg. Position" at bounding box center [312, 291] width 61 height 15
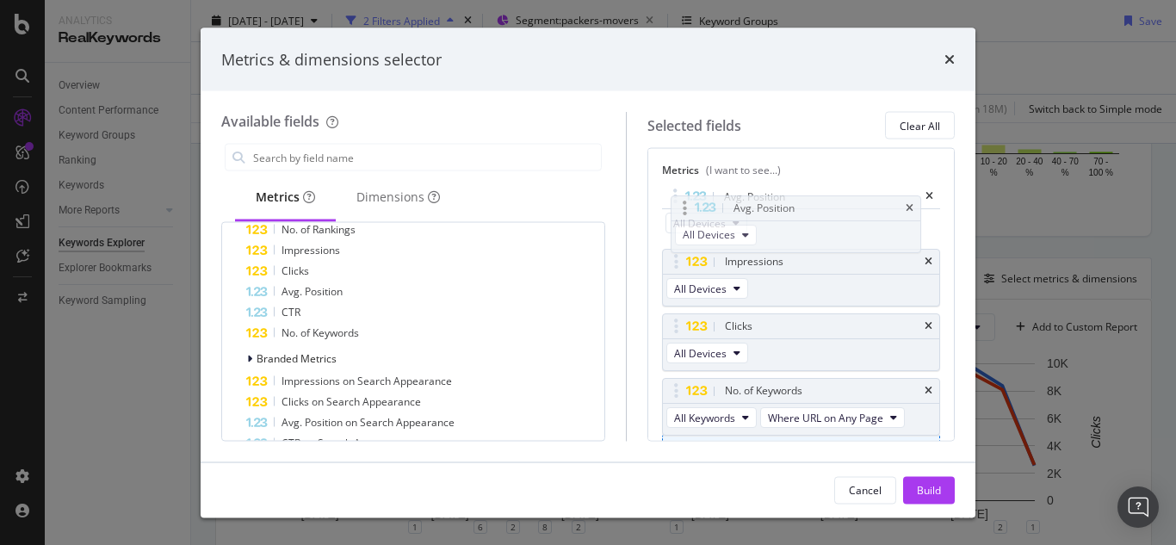
drag, startPoint x: 692, startPoint y: 394, endPoint x: 686, endPoint y: 212, distance: 182.7
click at [686, 212] on body "Analytics RealKeywords Overview Content Performance Keyword Groups Ranking Keyw…" at bounding box center [588, 272] width 1176 height 545
click at [917, 489] on div "Build" at bounding box center [929, 489] width 24 height 15
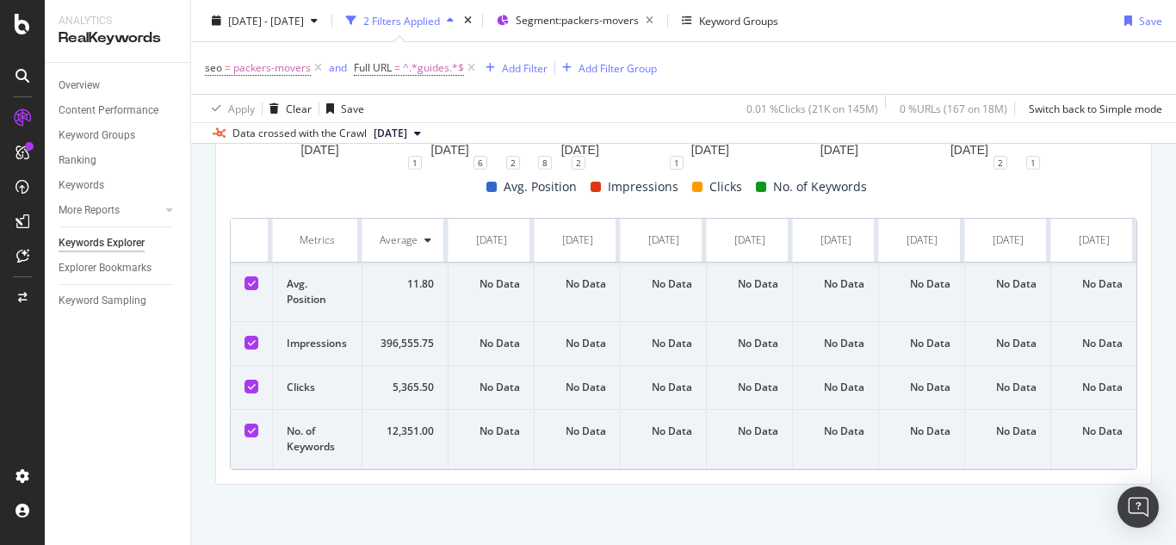
scroll to position [0, 1478]
drag, startPoint x: 218, startPoint y: 220, endPoint x: 1176, endPoint y: 428, distance: 980.1
click at [1176, 428] on div "Keywords Explorer nobroker 2023 Oct. 1st - 2025 Oct. 10th 2 Filters Applied Seg…" at bounding box center [683, 272] width 985 height 545
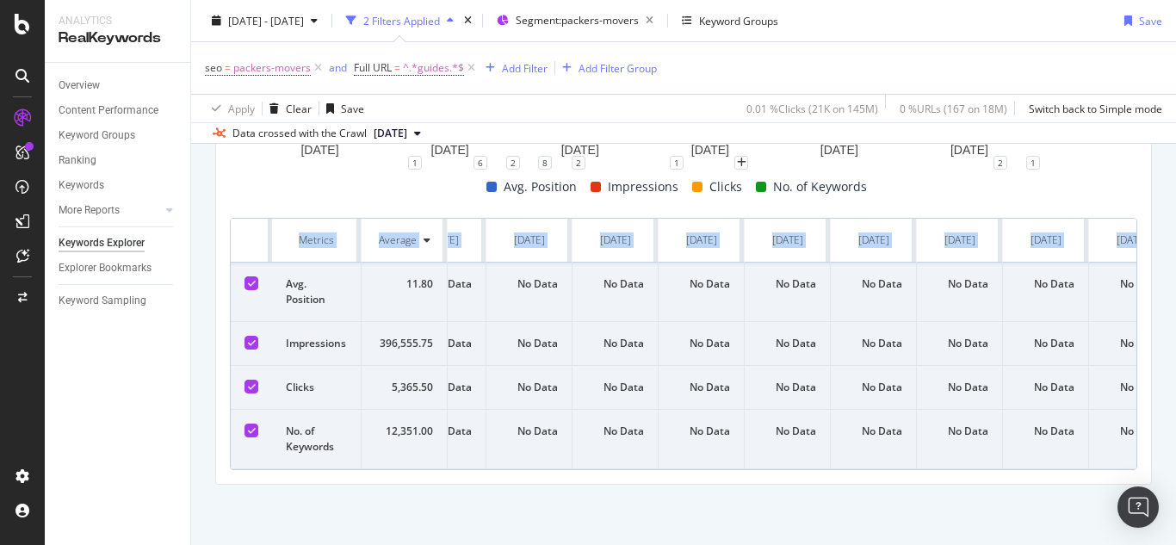
scroll to position [0, 0]
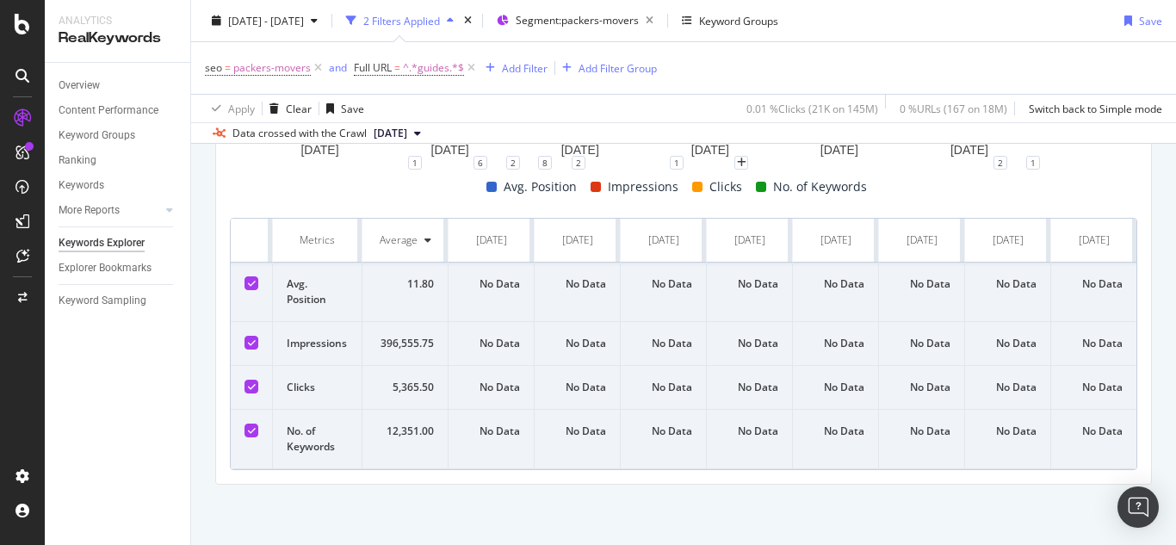
click at [257, 177] on div "Avg. Position Impressions Clicks No. of Keywords" at bounding box center [677, 187] width 908 height 21
drag, startPoint x: 221, startPoint y: 198, endPoint x: 1176, endPoint y: 462, distance: 990.2
click at [1176, 462] on div "Keywords Explorer nobroker 2023 Oct. 1st - 2025 Oct. 10th 2 Filters Applied Seg…" at bounding box center [683, 272] width 985 height 545
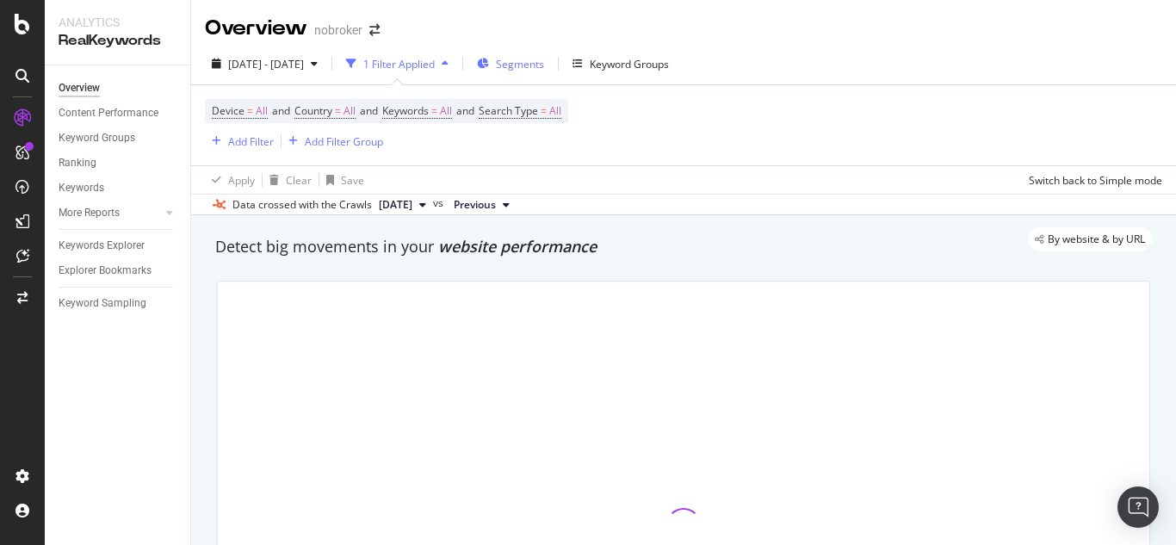
click at [544, 70] on span "Segments" at bounding box center [520, 64] width 48 height 15
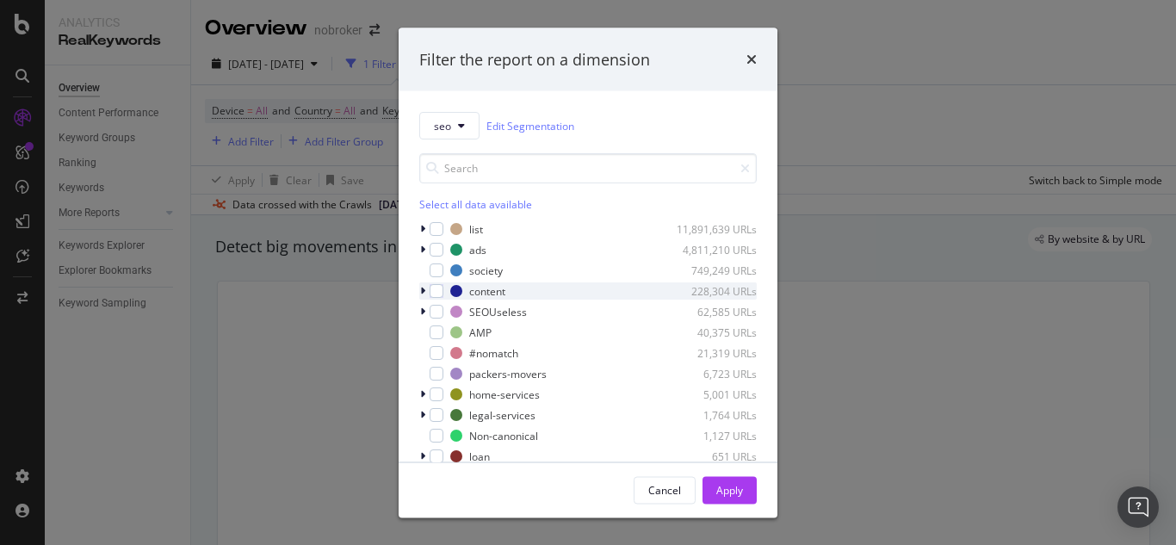
click at [425, 295] on div "modal" at bounding box center [424, 290] width 10 height 17
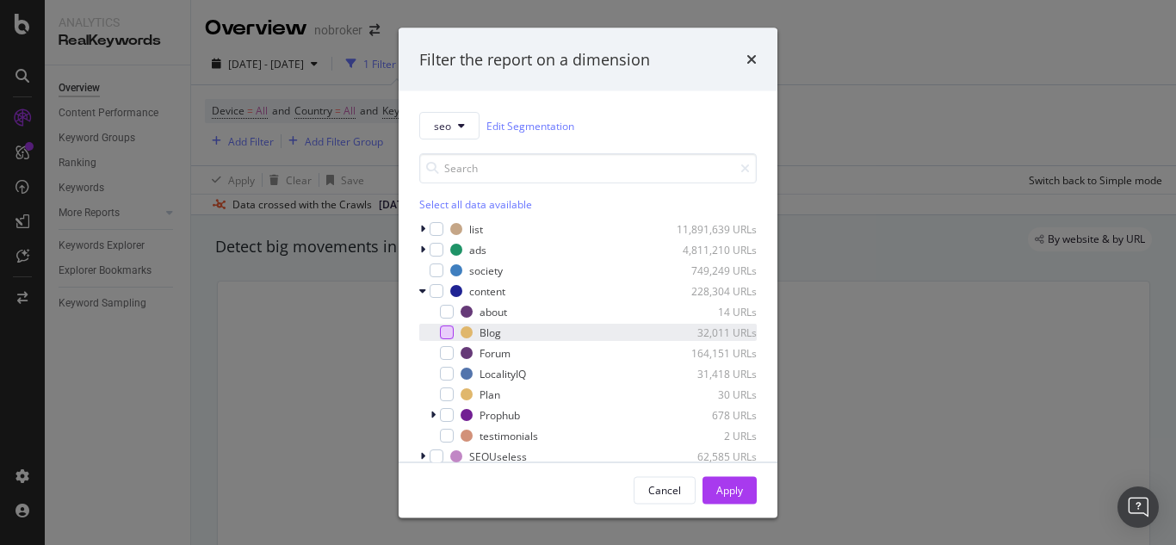
click at [444, 331] on div "modal" at bounding box center [447, 333] width 14 height 14
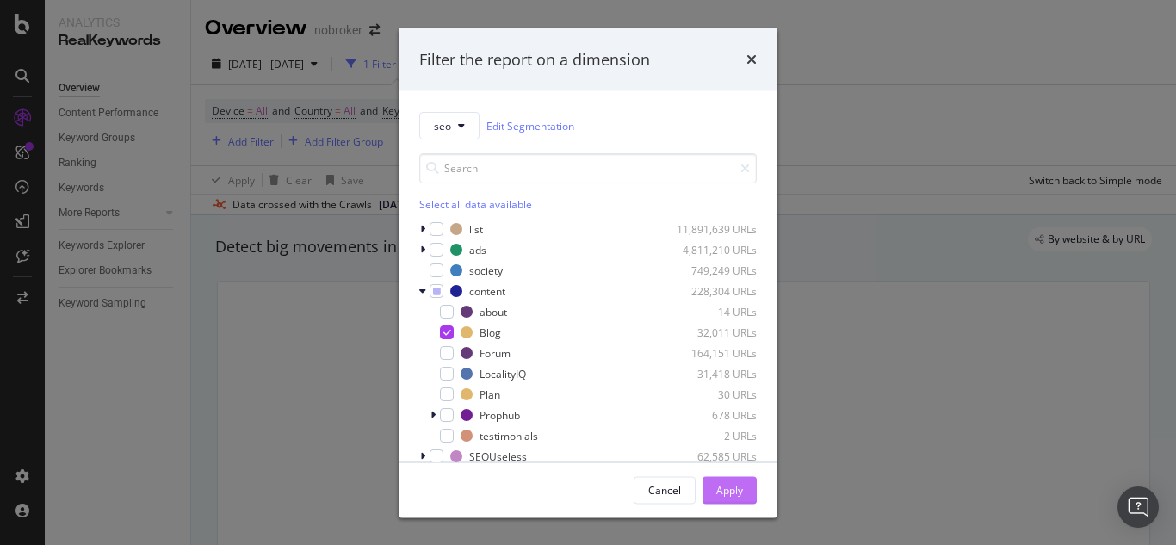
click at [737, 498] on div "Apply" at bounding box center [730, 490] width 27 height 26
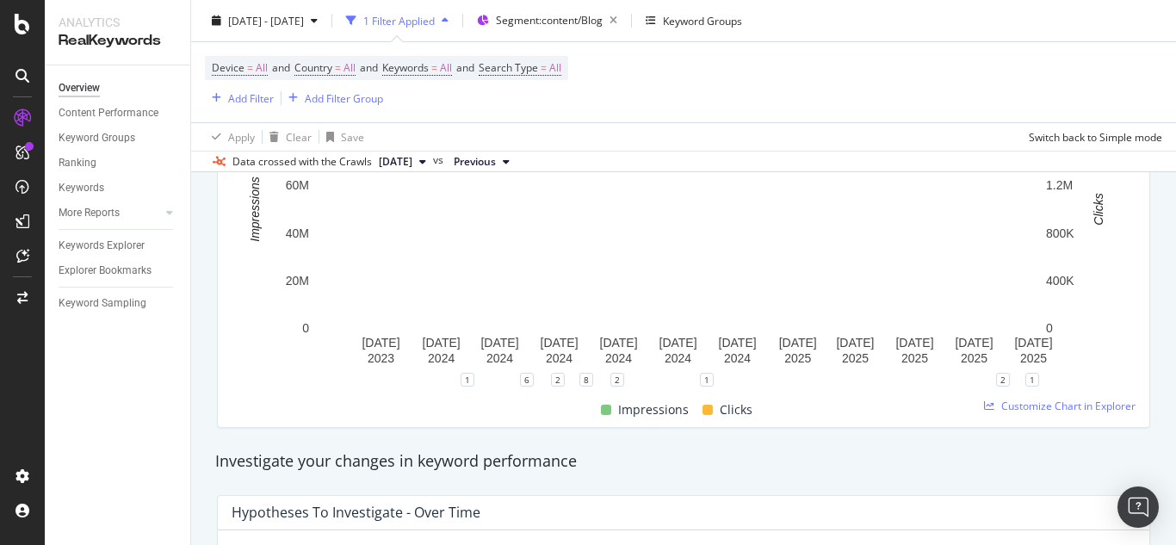
scroll to position [344, 0]
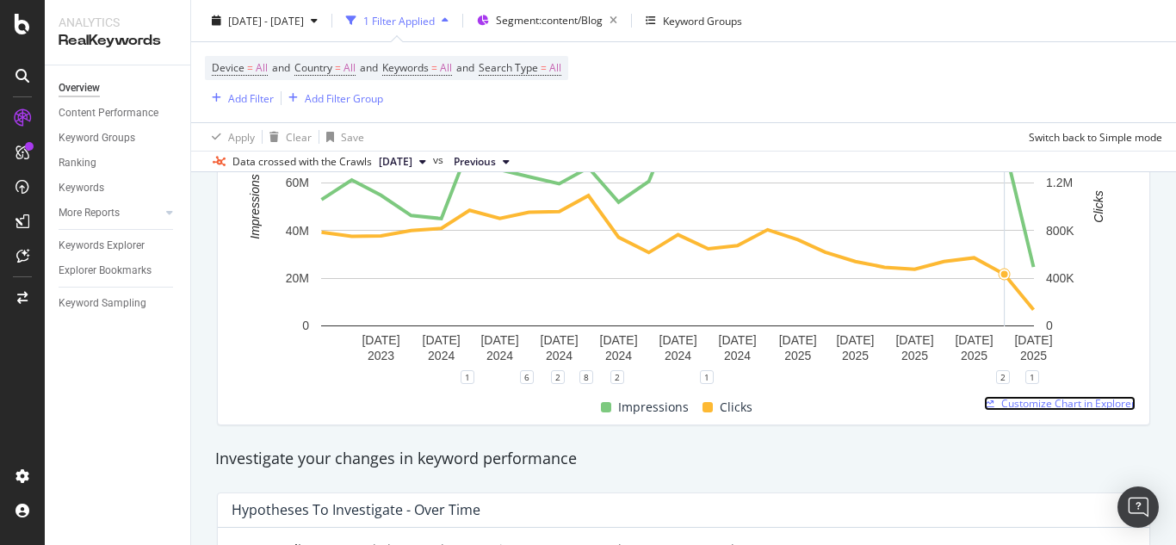
click at [1058, 406] on span "Customize Chart in Explorer" at bounding box center [1069, 403] width 134 height 15
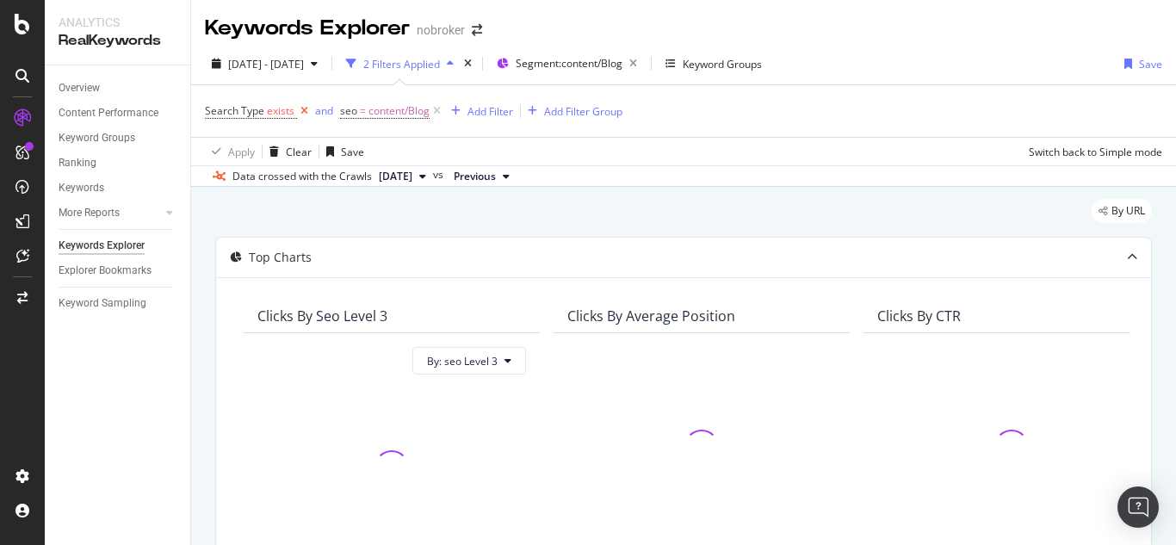
click at [307, 113] on icon at bounding box center [304, 110] width 15 height 17
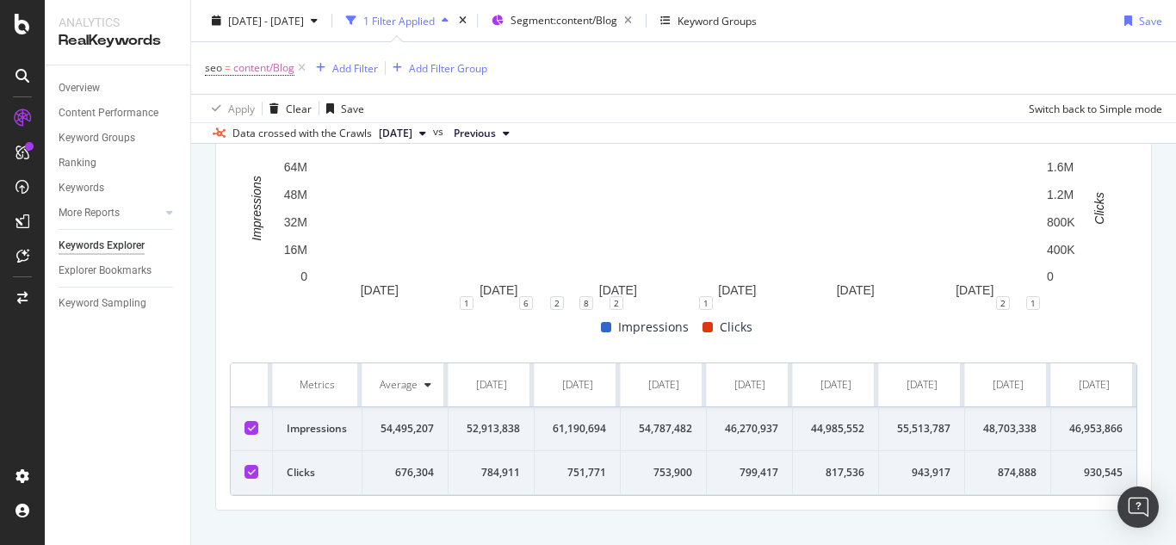
scroll to position [617, 0]
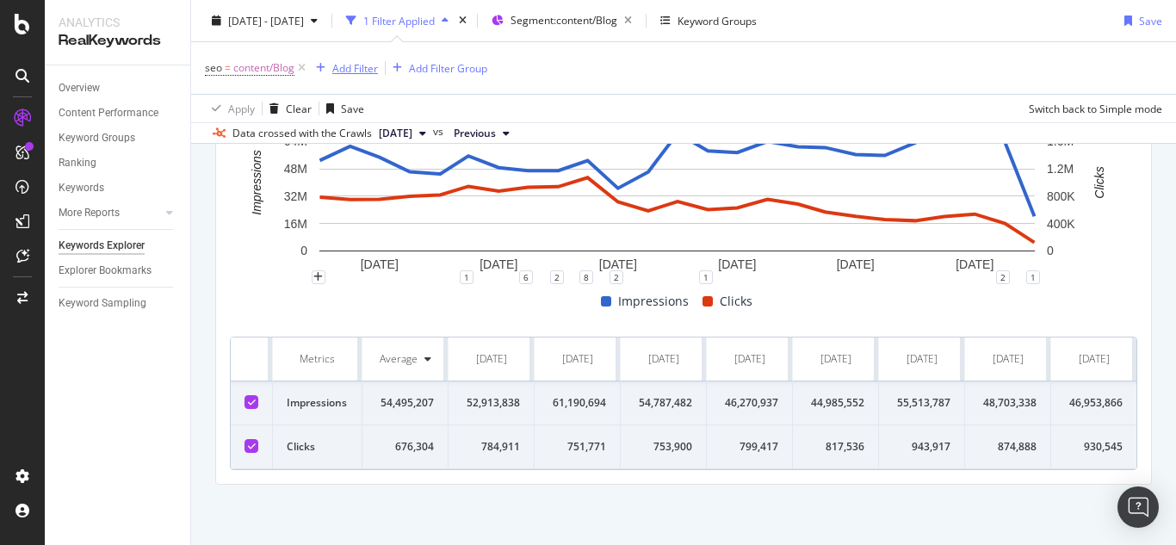
click at [356, 64] on div "Add Filter" at bounding box center [355, 67] width 46 height 15
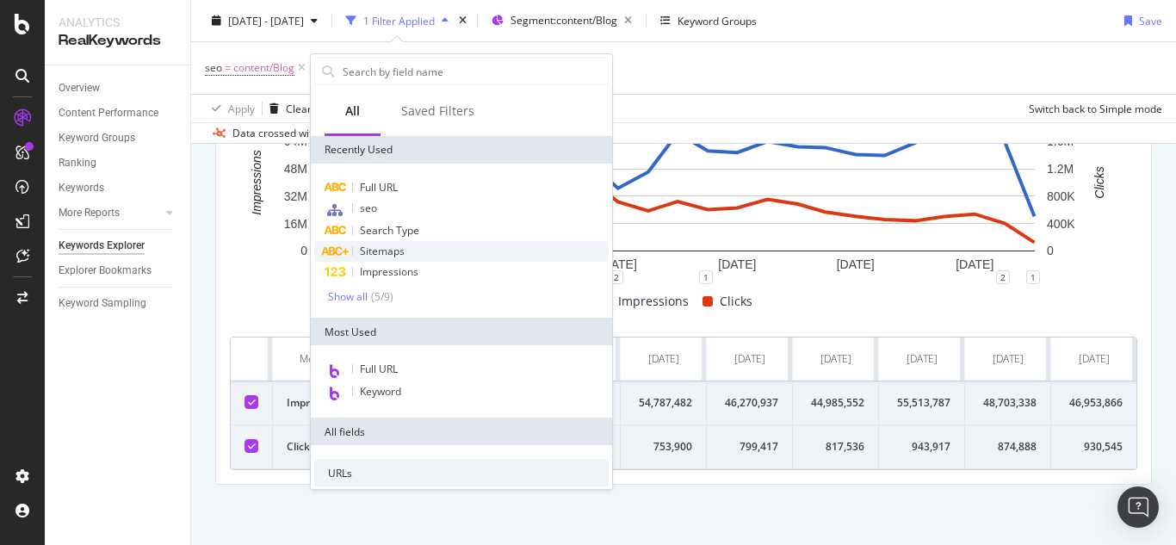
click at [390, 245] on span "Sitemaps" at bounding box center [382, 251] width 45 height 15
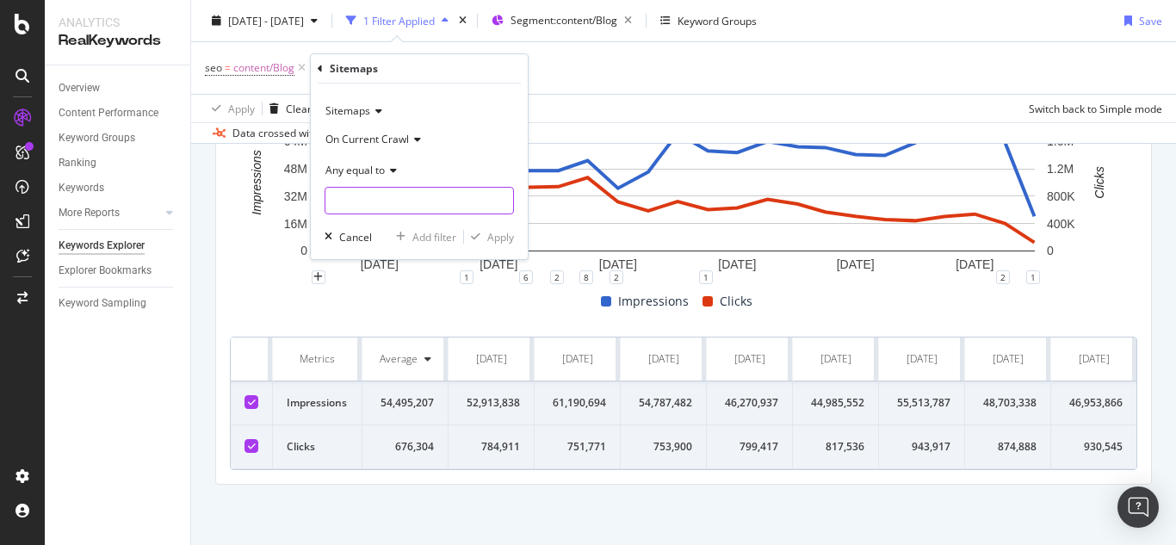
click at [375, 202] on input "text" at bounding box center [420, 201] width 188 height 28
click at [372, 195] on input "text" at bounding box center [420, 201] width 188 height 28
click at [369, 171] on span "Any equal to" at bounding box center [355, 170] width 59 height 15
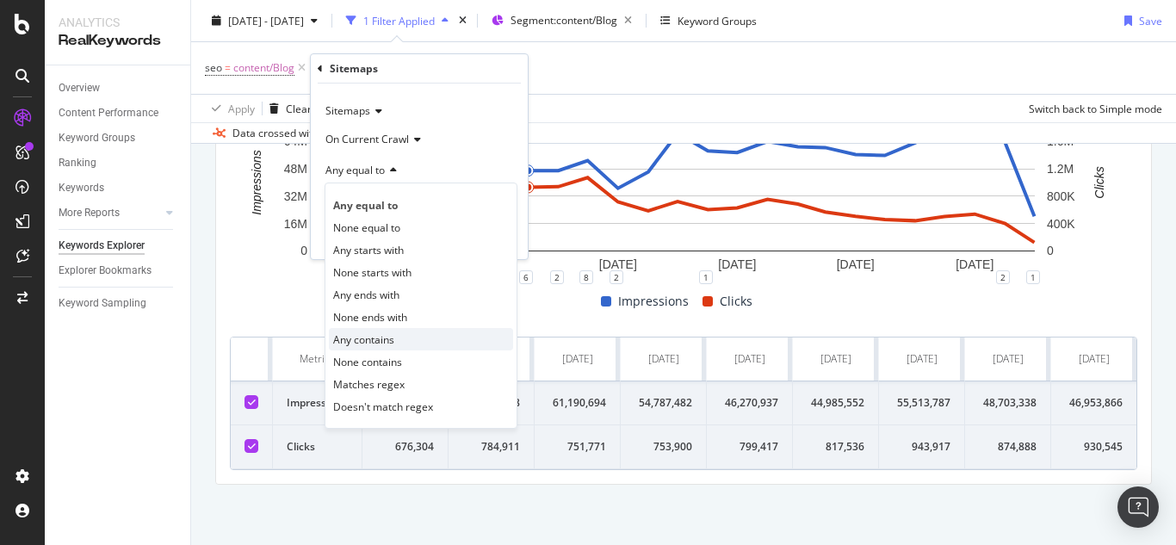
click at [372, 338] on span "Any contains" at bounding box center [363, 339] width 61 height 15
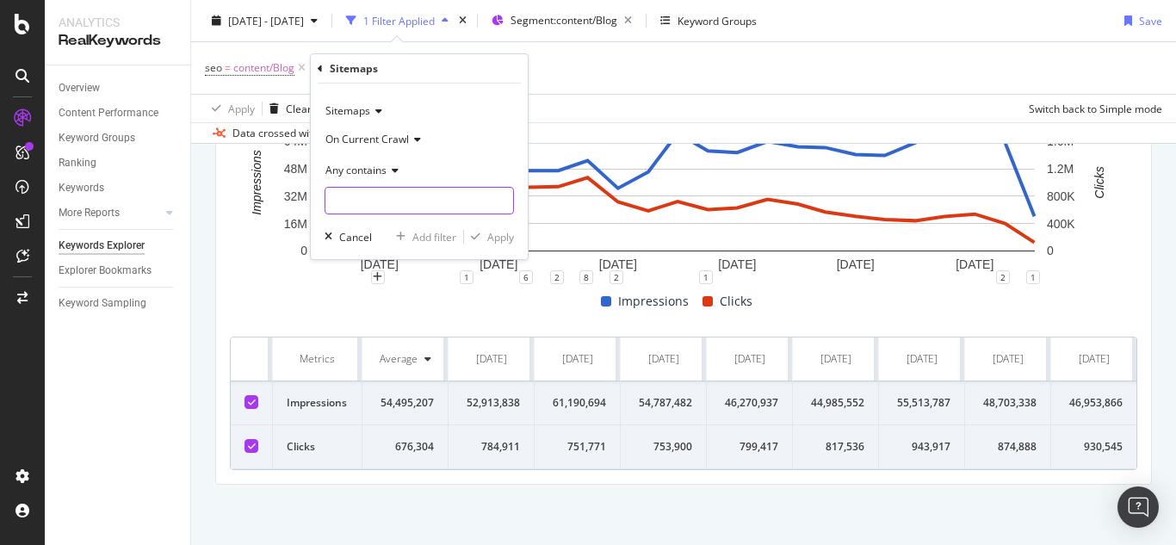
click at [378, 200] on input "text" at bounding box center [420, 201] width 188 height 28
type input "/"
type input "packers-and-movers"
click at [508, 234] on div "Apply" at bounding box center [500, 237] width 27 height 15
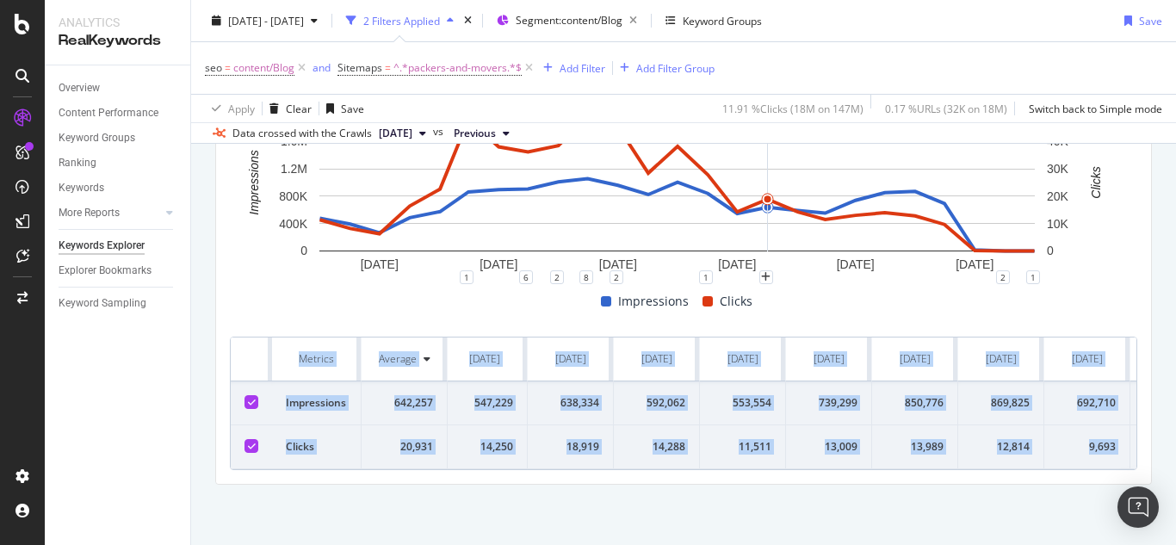
scroll to position [0, 1478]
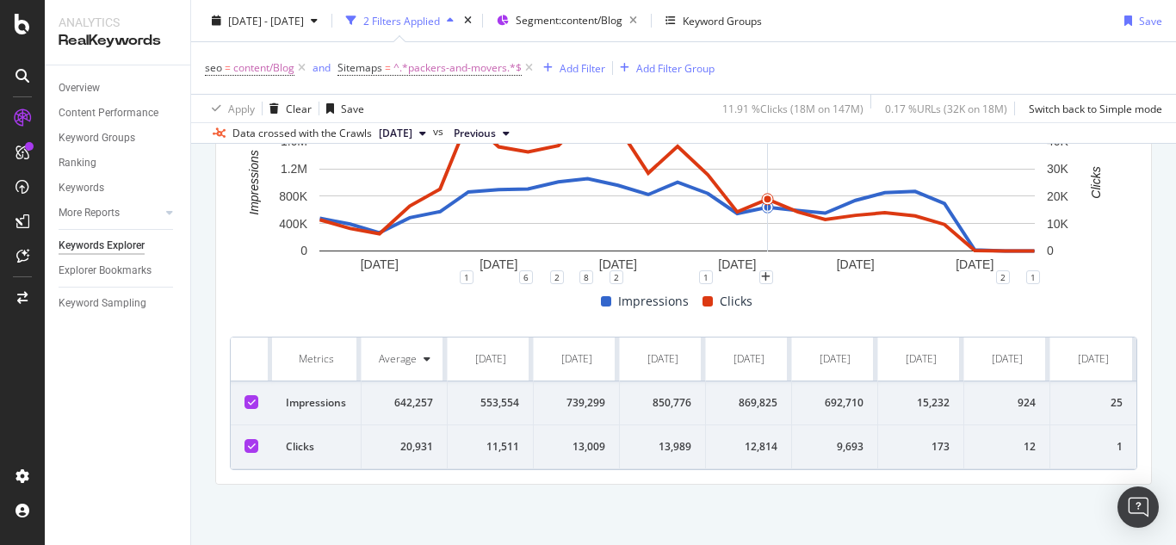
drag, startPoint x: 226, startPoint y: 338, endPoint x: 1176, endPoint y: 431, distance: 954.5
click at [1176, 431] on div "Keywords Explorer nobroker 2023 Oct. 1st - 2025 Oct. 10th 2 Filters Applied Seg…" at bounding box center [683, 272] width 985 height 545
click at [779, 506] on div "By URL Top Charts Clicks By seo Level 3 By: seo Level 3 Hold CTRL while clickin…" at bounding box center [683, 61] width 985 height 967
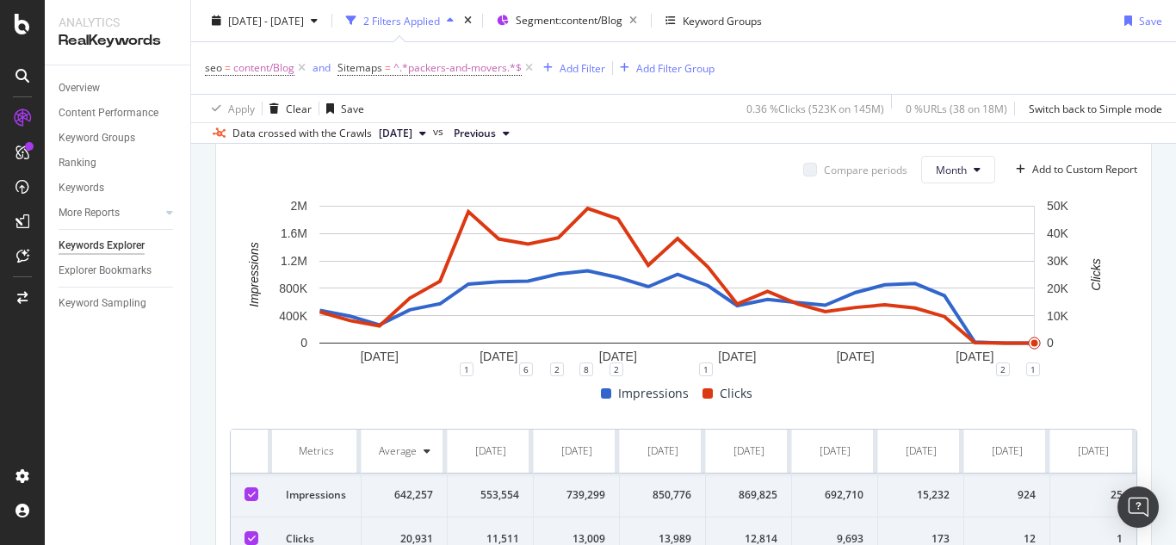
scroll to position [359, 0]
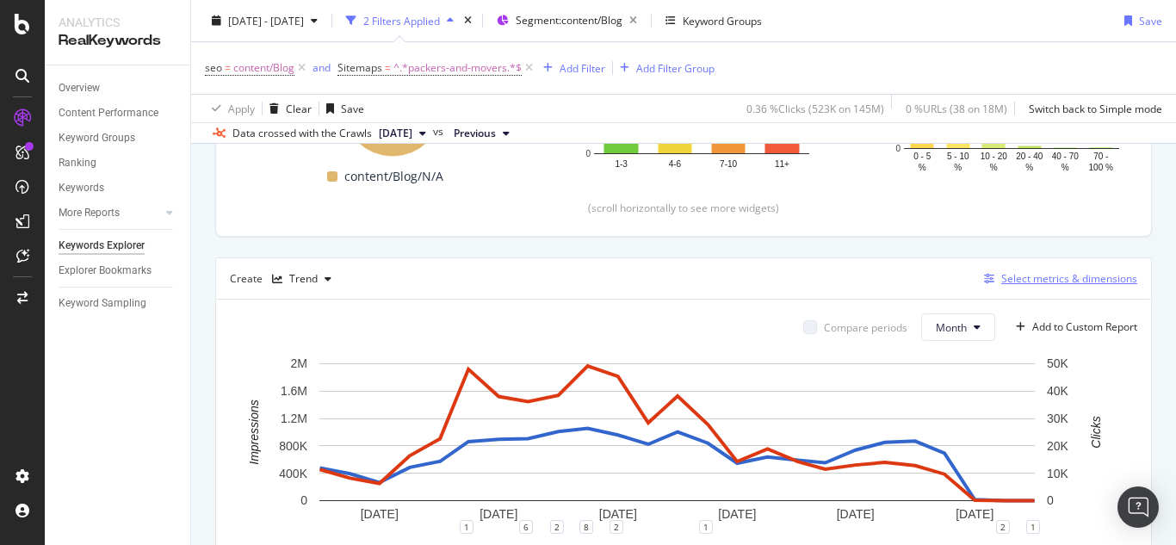
click at [1023, 275] on div "Select metrics & dimensions" at bounding box center [1070, 278] width 136 height 15
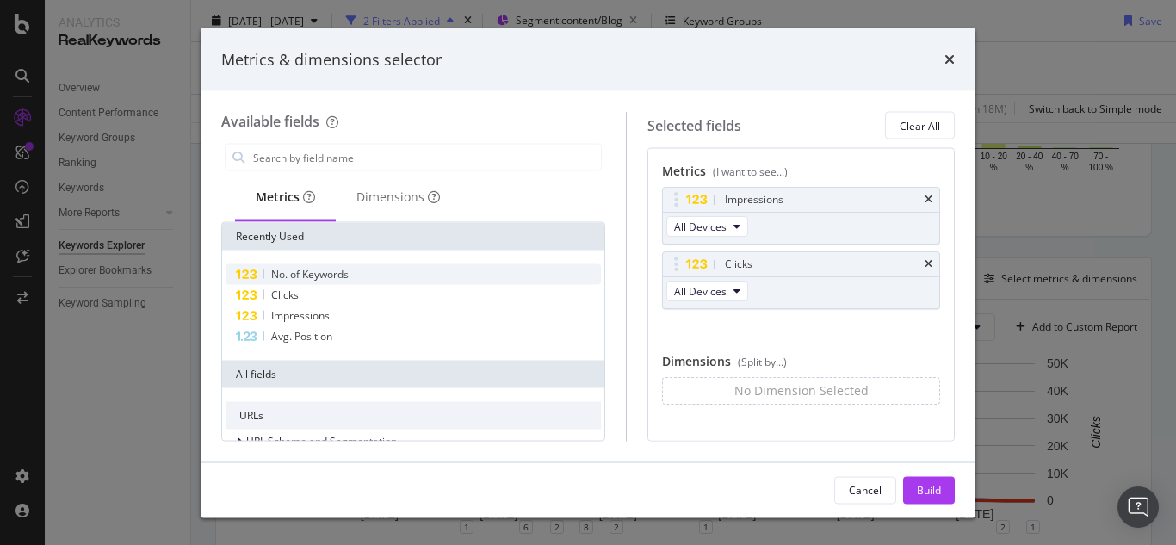
click at [336, 276] on span "No. of Keywords" at bounding box center [310, 274] width 78 height 15
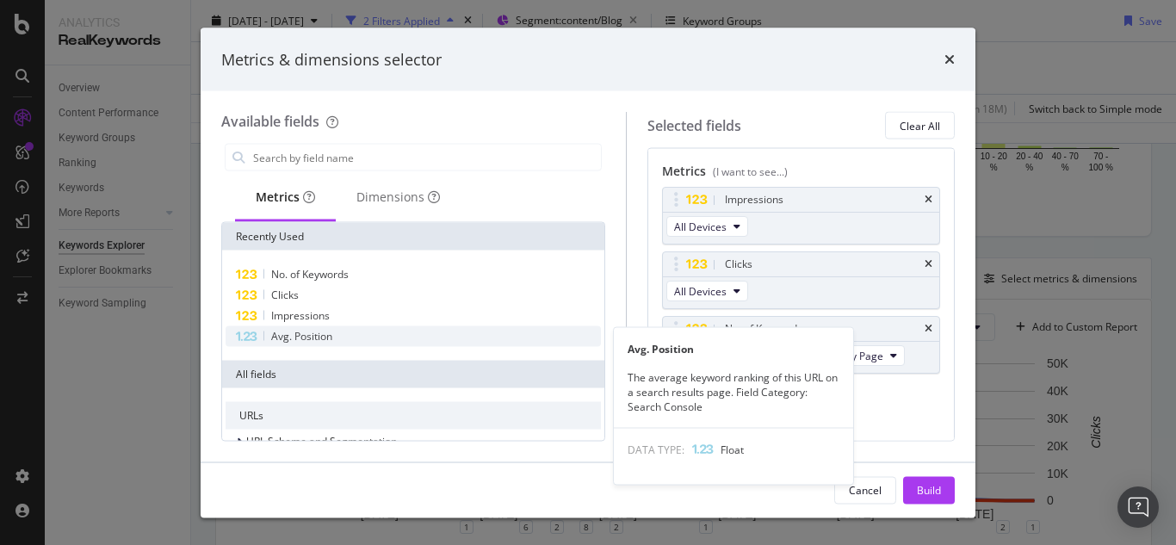
click at [304, 335] on span "Avg. Position" at bounding box center [301, 336] width 61 height 15
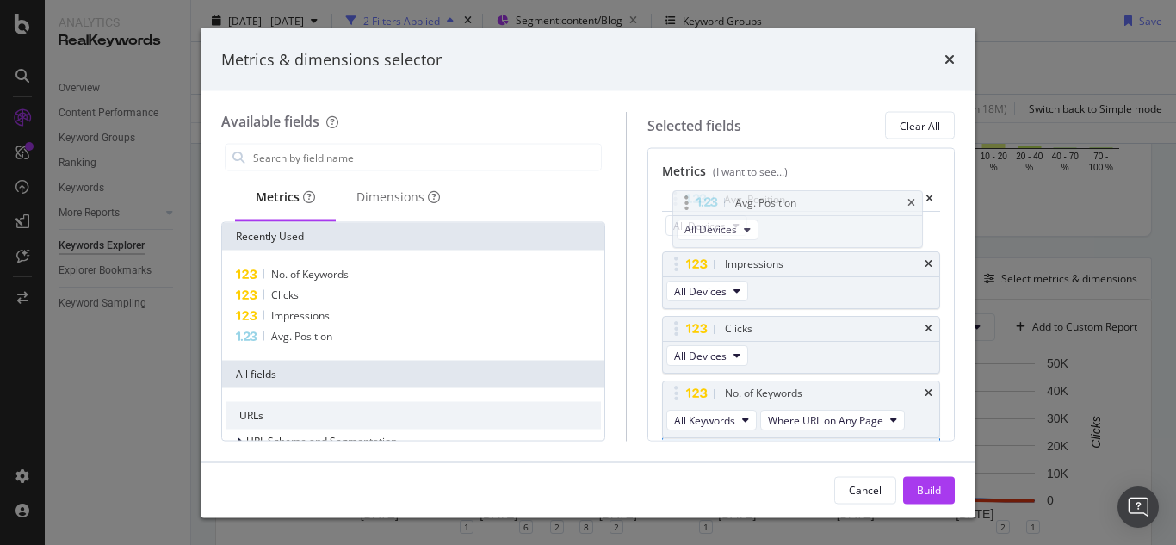
drag, startPoint x: 694, startPoint y: 394, endPoint x: 694, endPoint y: 208, distance: 186.9
click at [694, 208] on body "Analytics RealKeywords Overview Content Performance Keyword Groups Ranking Keyw…" at bounding box center [588, 272] width 1176 height 545
click at [943, 488] on button "Build" at bounding box center [929, 490] width 52 height 28
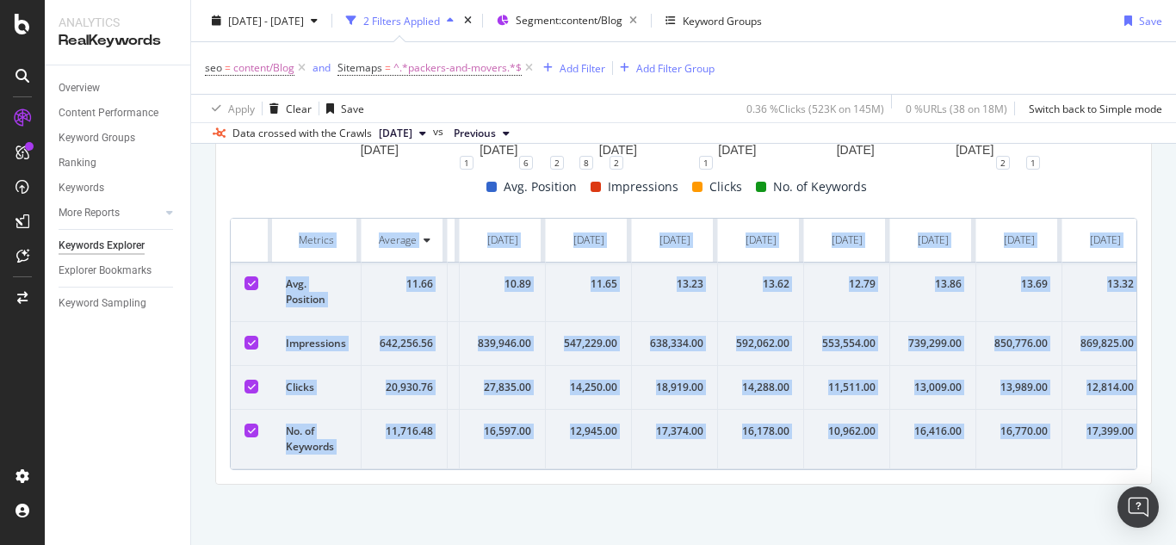
scroll to position [0, 1491]
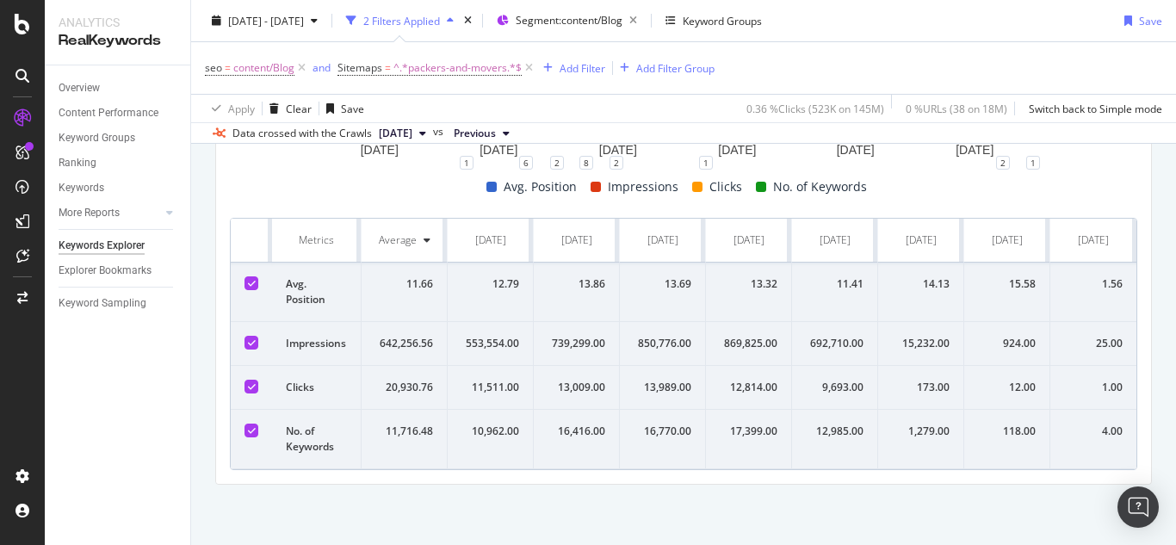
drag, startPoint x: 220, startPoint y: 215, endPoint x: 1176, endPoint y: 411, distance: 974.9
click at [1176, 411] on div "Keywords Explorer nobroker 2023 Oct. 1st - 2025 Oct. 10th 2 Filters Applied Seg…" at bounding box center [683, 272] width 985 height 545
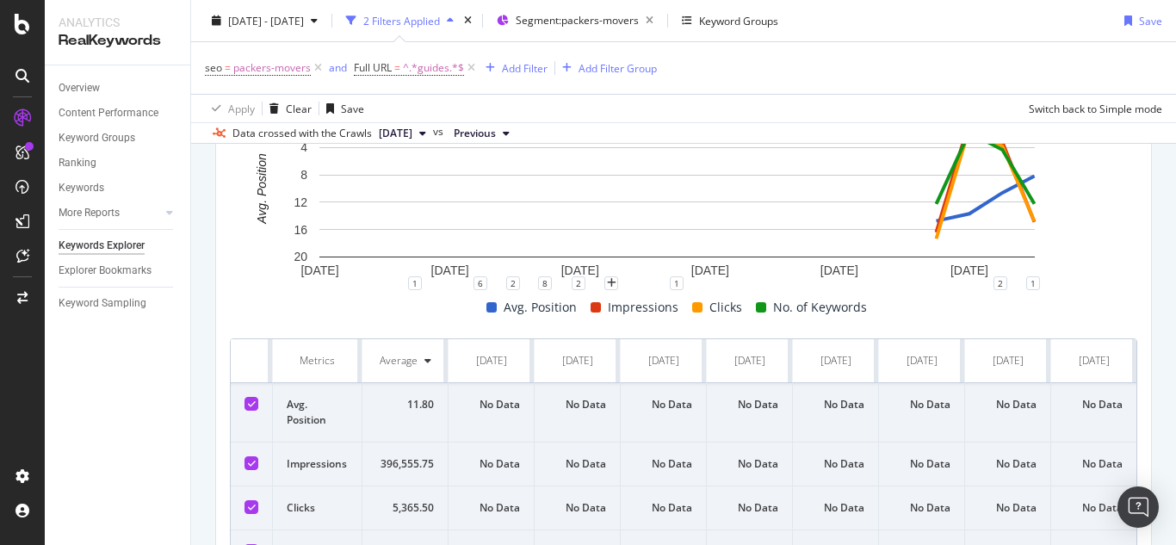
scroll to position [172, 0]
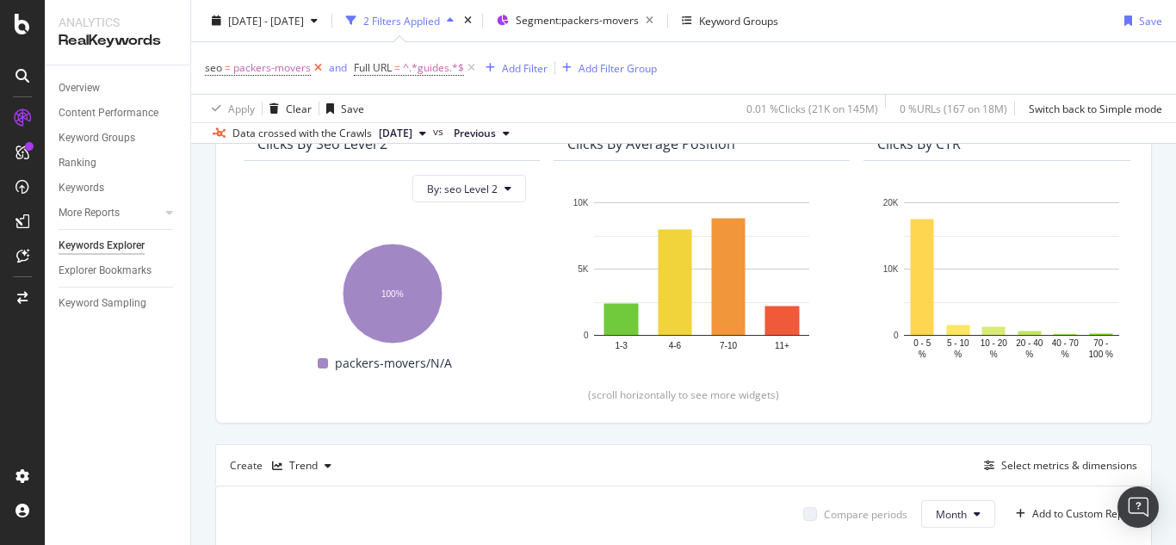
click at [320, 72] on icon at bounding box center [318, 67] width 15 height 17
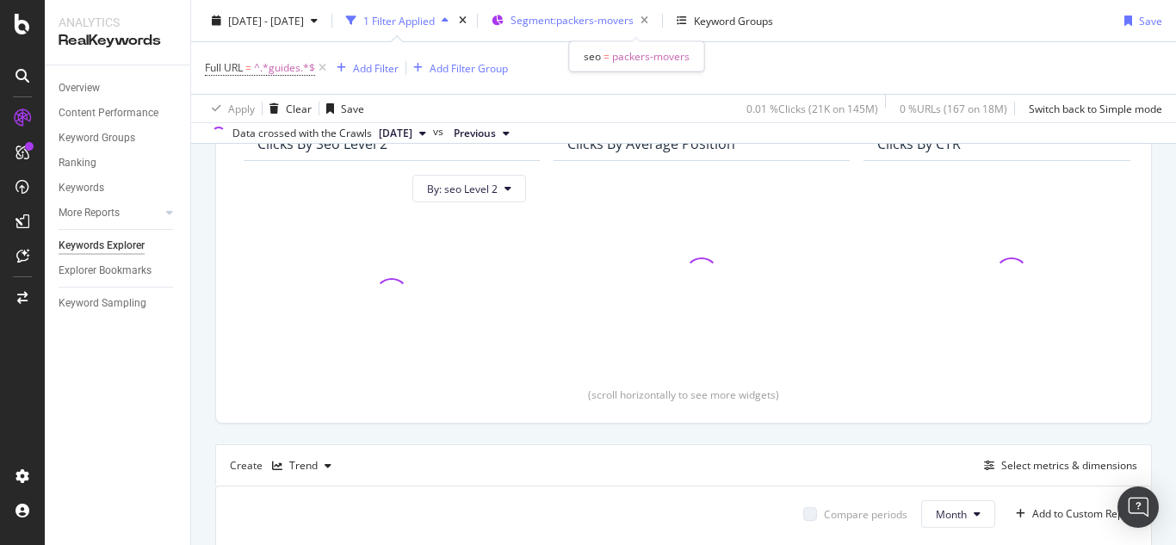
click at [634, 16] on span "Segment: packers-movers" at bounding box center [572, 20] width 123 height 15
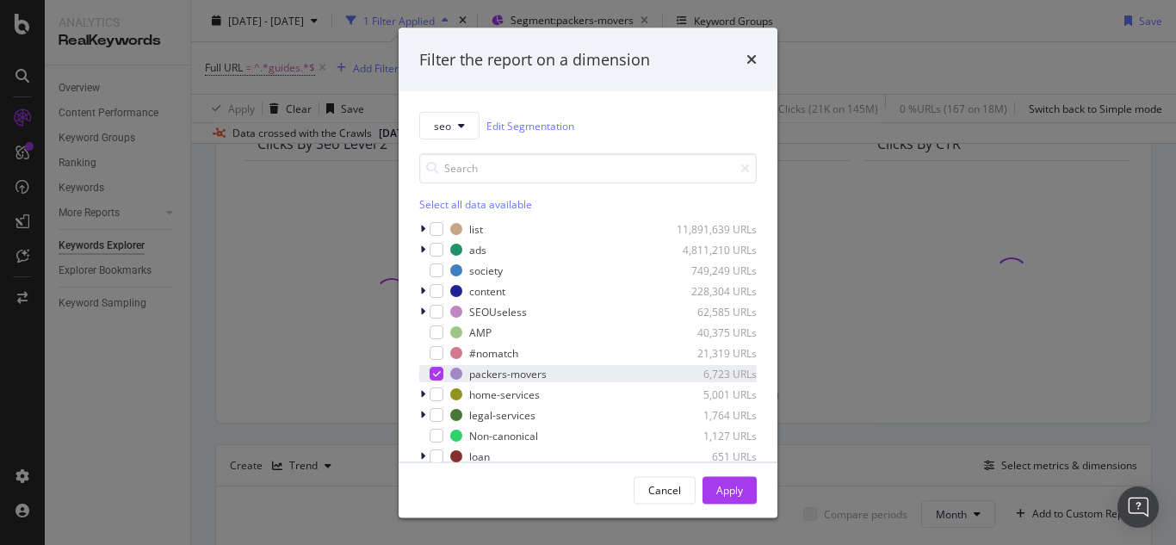
click at [435, 369] on icon "modal" at bounding box center [437, 373] width 8 height 9
click at [422, 395] on icon "modal" at bounding box center [422, 394] width 5 height 10
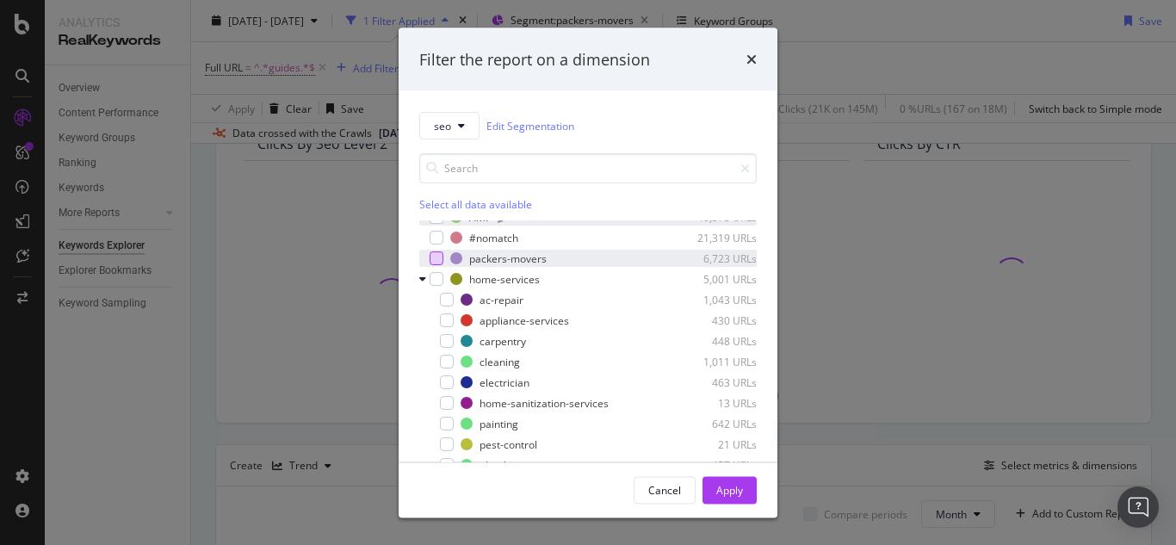
scroll to position [172, 0]
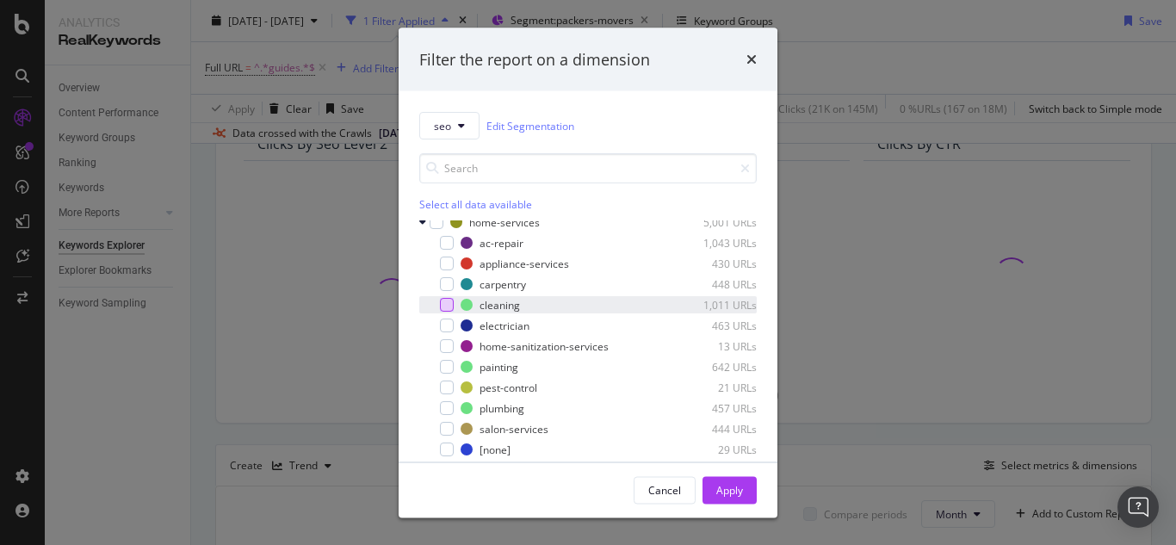
click at [444, 304] on div "modal" at bounding box center [447, 305] width 14 height 14
drag, startPoint x: 735, startPoint y: 493, endPoint x: 710, endPoint y: 475, distance: 31.1
click at [733, 490] on div "Apply" at bounding box center [730, 489] width 27 height 15
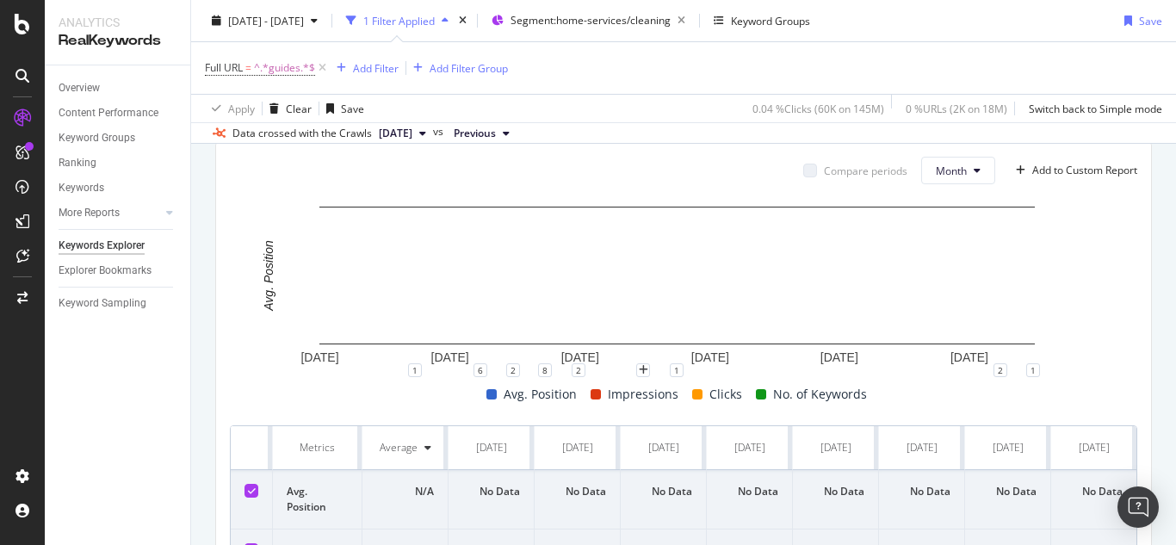
scroll to position [515, 0]
click at [671, 24] on span "Segment: home-services/cleaning" at bounding box center [591, 20] width 160 height 15
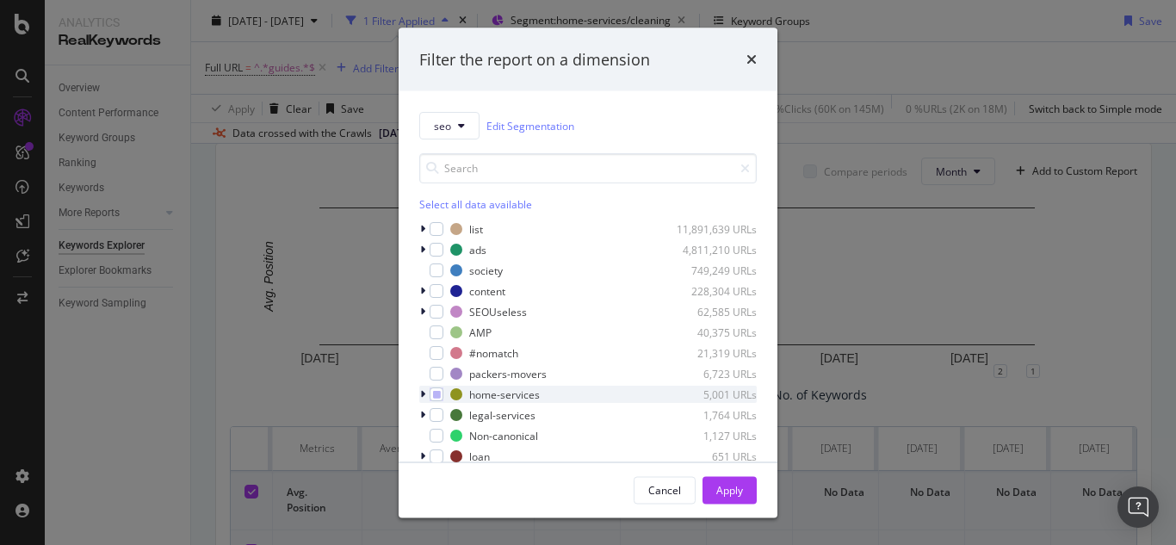
click at [427, 396] on div "modal" at bounding box center [424, 394] width 10 height 17
click at [436, 399] on div "modal" at bounding box center [437, 395] width 14 height 14
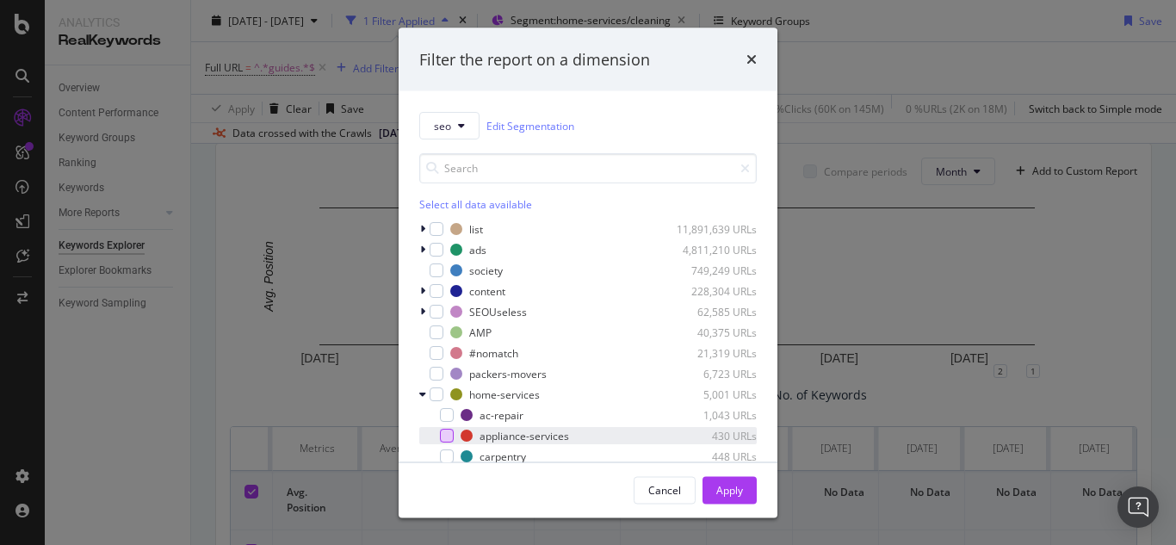
click at [450, 433] on div "modal" at bounding box center [447, 436] width 14 height 14
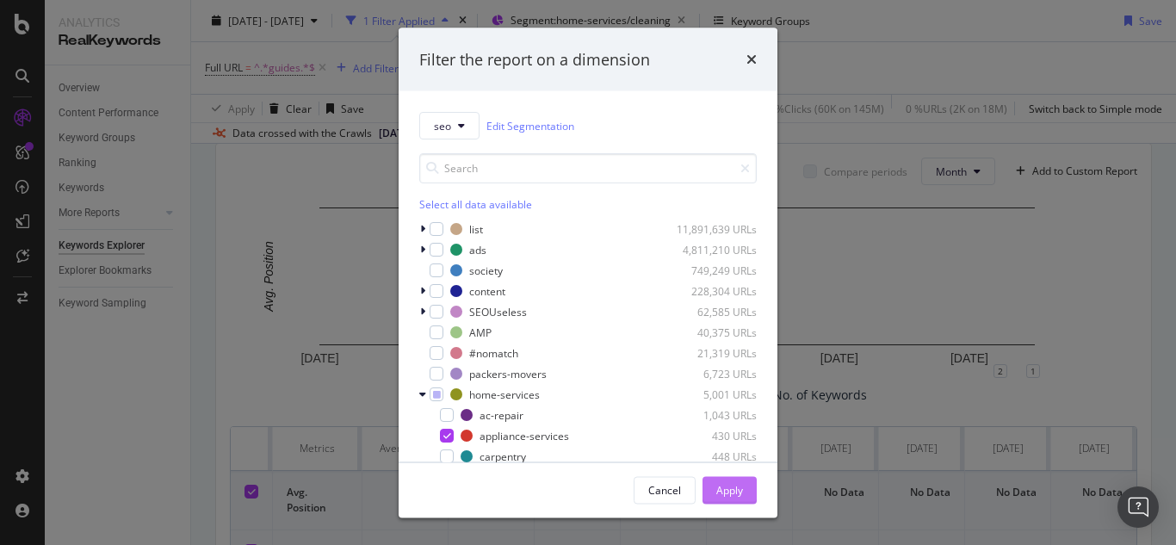
click at [717, 491] on div "Apply" at bounding box center [730, 489] width 27 height 15
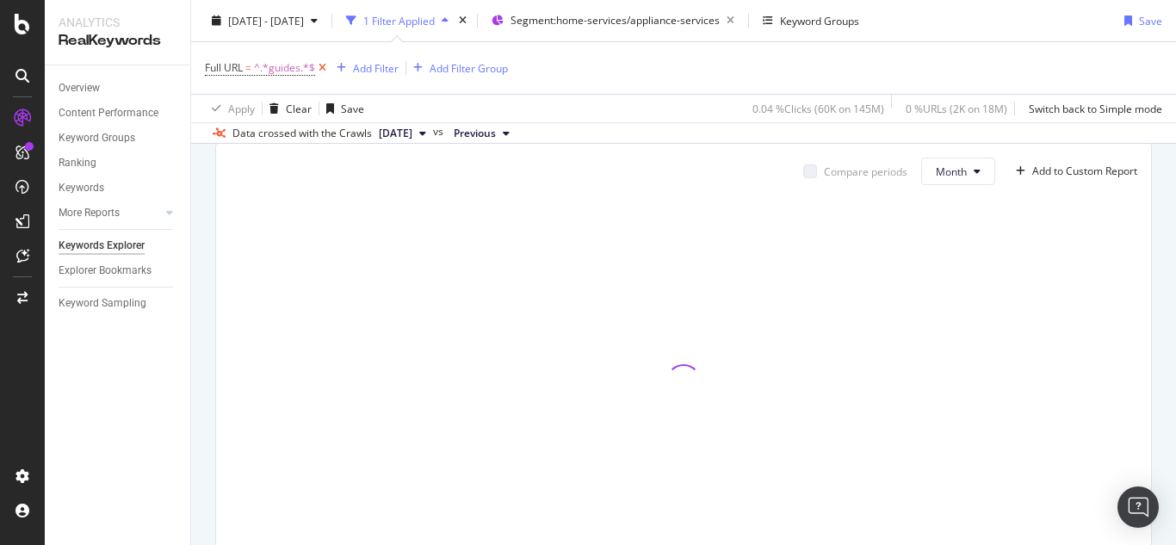
click at [326, 64] on icon at bounding box center [322, 67] width 15 height 17
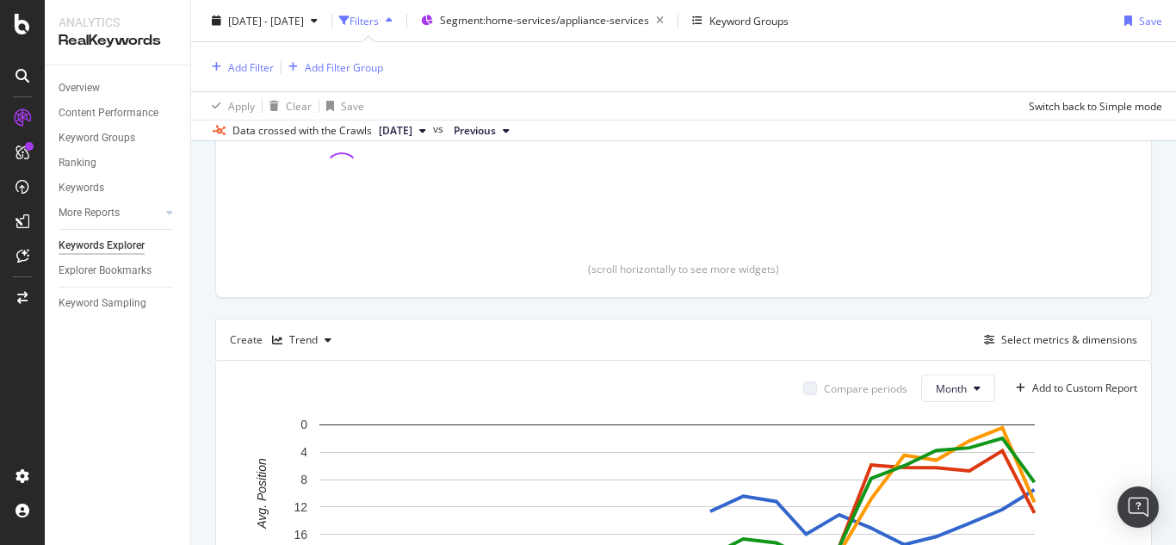
scroll to position [0, 52]
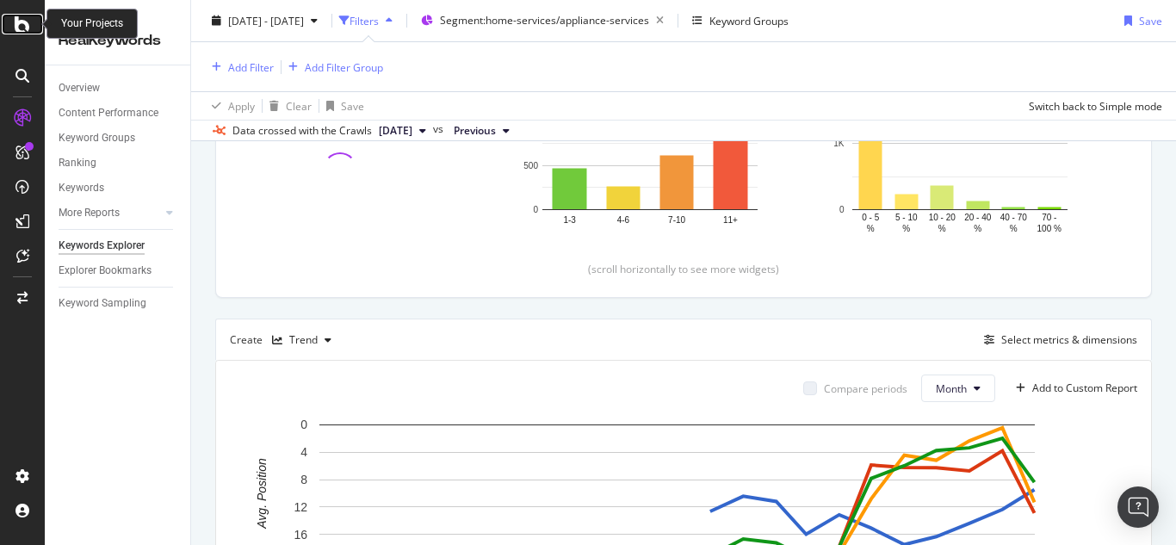
click at [18, 32] on icon at bounding box center [23, 24] width 16 height 21
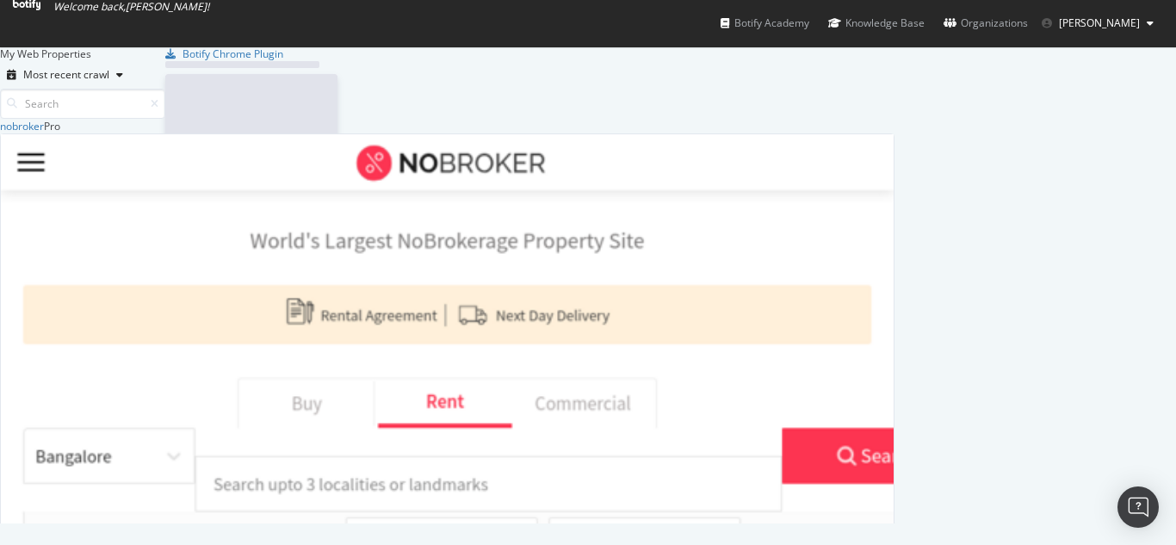
scroll to position [532, 1151]
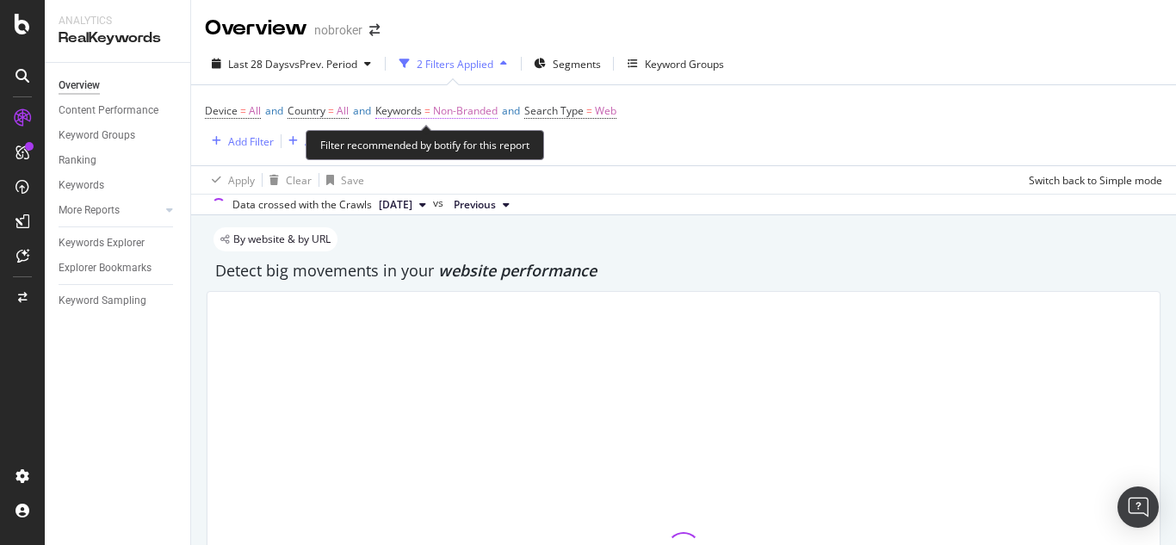
click at [475, 111] on span "Non-Branded" at bounding box center [465, 111] width 65 height 24
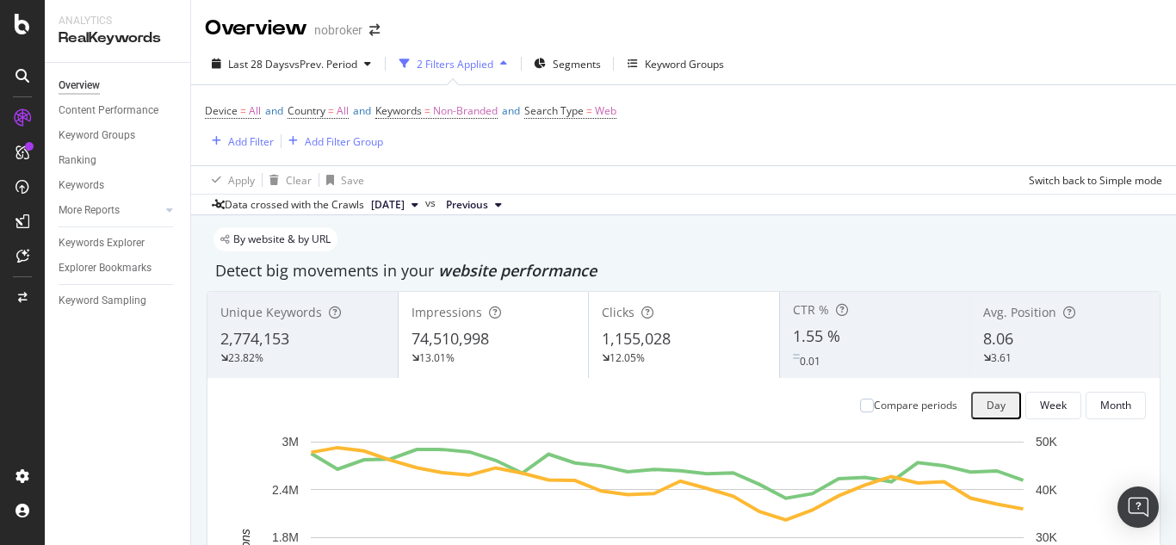
click at [743, 102] on div "Device = All and Country = All and Keywords = Non-Branded and Search Type = Web…" at bounding box center [684, 125] width 958 height 80
click at [582, 65] on span "Segments" at bounding box center [577, 64] width 48 height 15
